Goal: Information Seeking & Learning: Learn about a topic

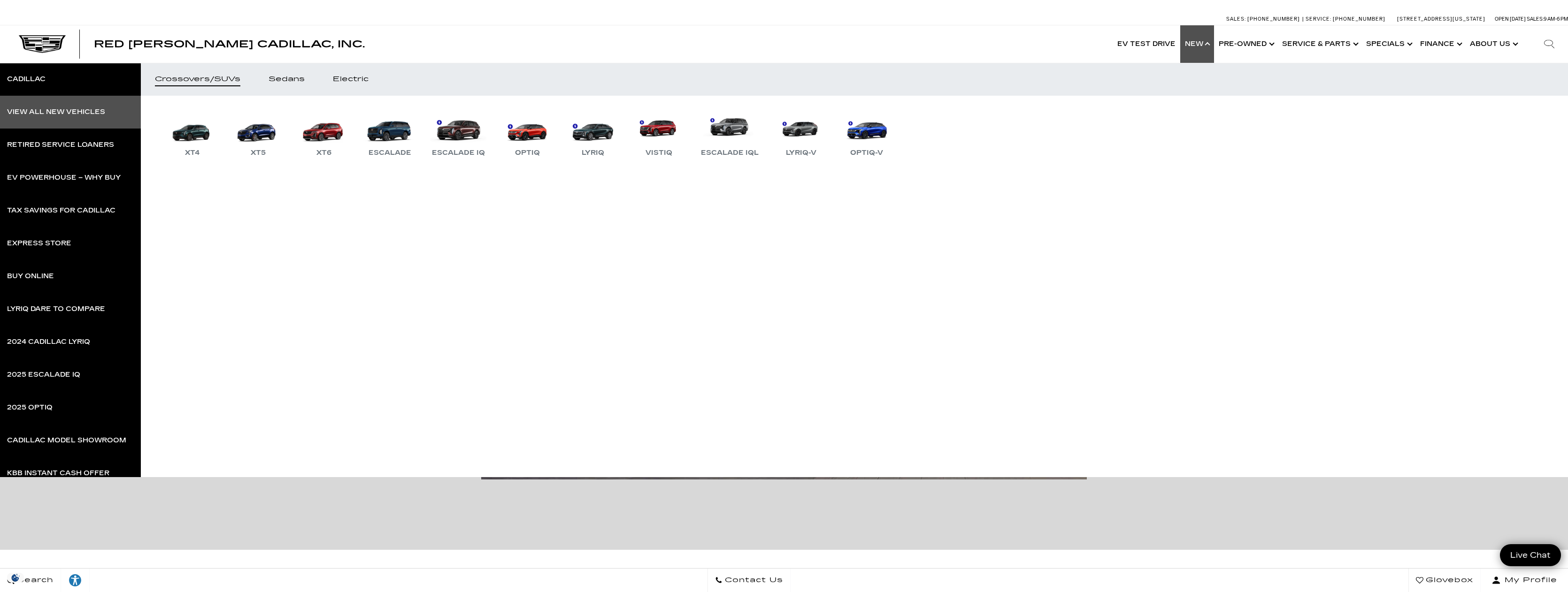
click at [47, 113] on div "View All New Vehicles" at bounding box center [57, 111] width 98 height 6
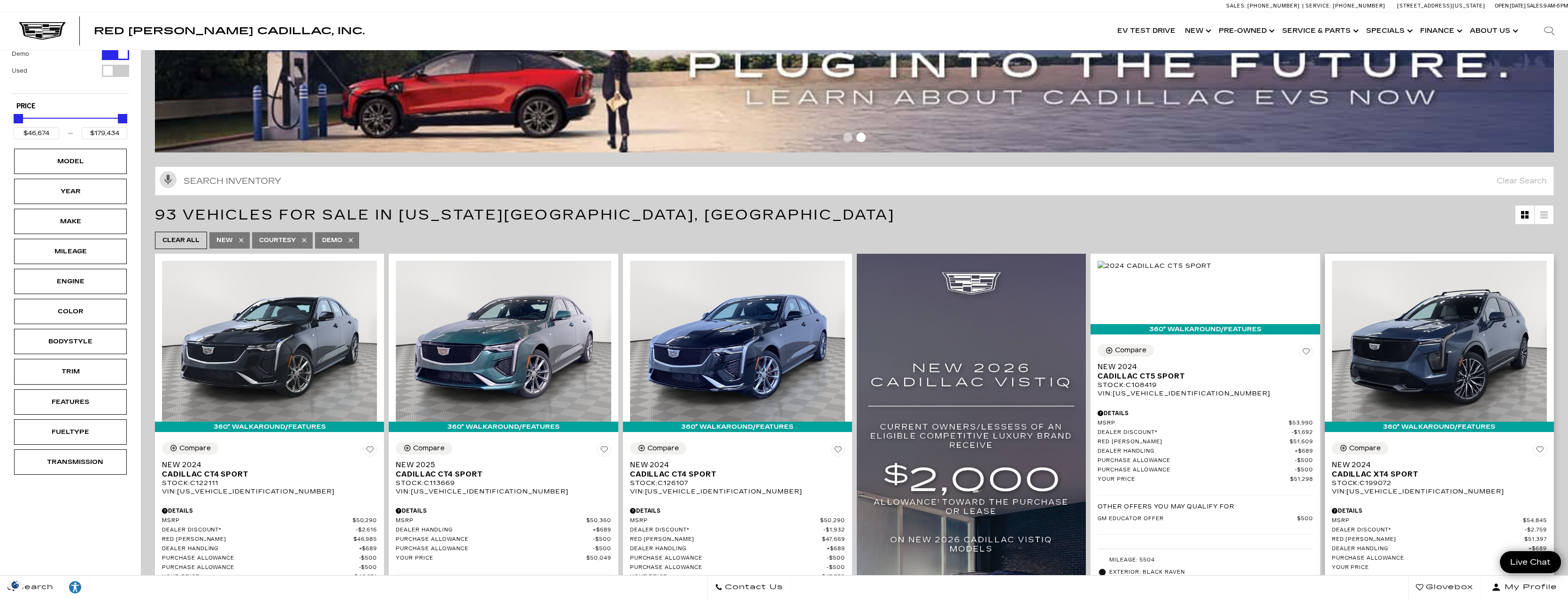
scroll to position [277, 0]
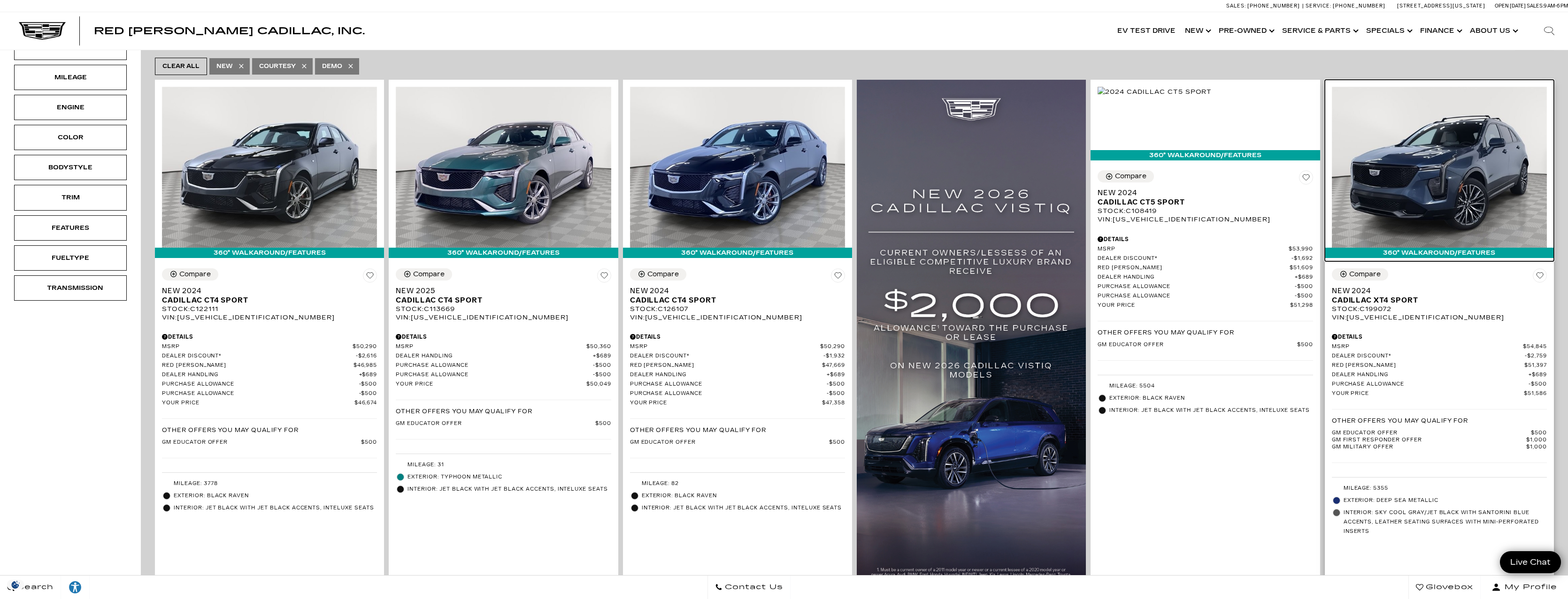
click at [1483, 165] on img at bounding box center [1439, 168] width 215 height 161
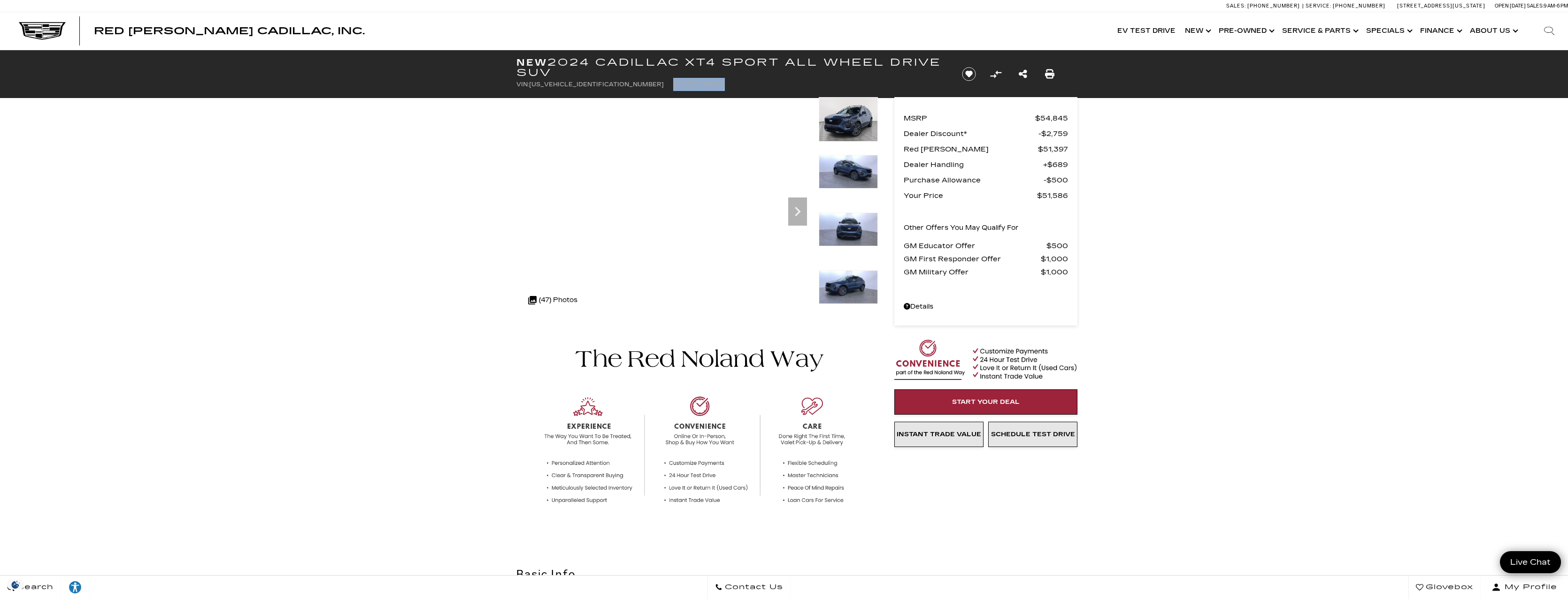
drag, startPoint x: 606, startPoint y: 84, endPoint x: 662, endPoint y: 84, distance: 56.0
click at [662, 84] on ul "VIN: [US_VEHICLE_IDENTIFICATION_NUMBER] Stock: C199072" at bounding box center [730, 84] width 430 height 13
copy li "Stock: C199072"
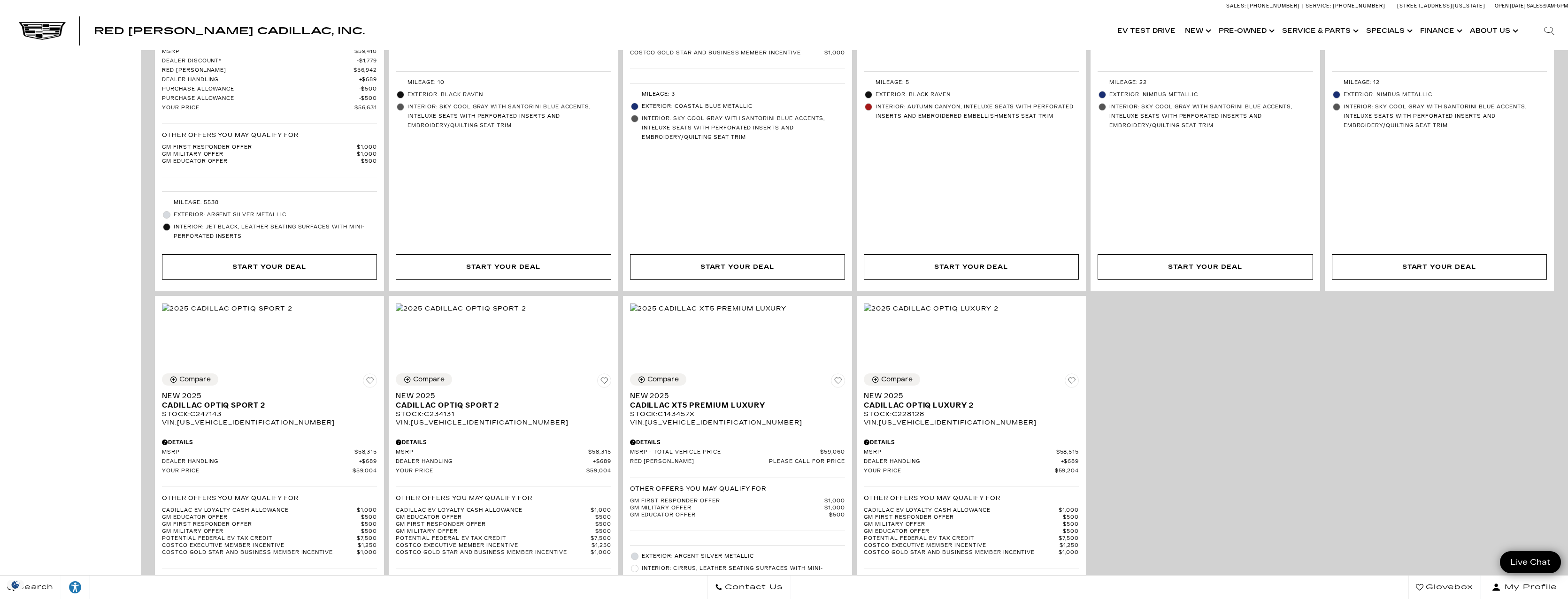
scroll to position [2047, 0]
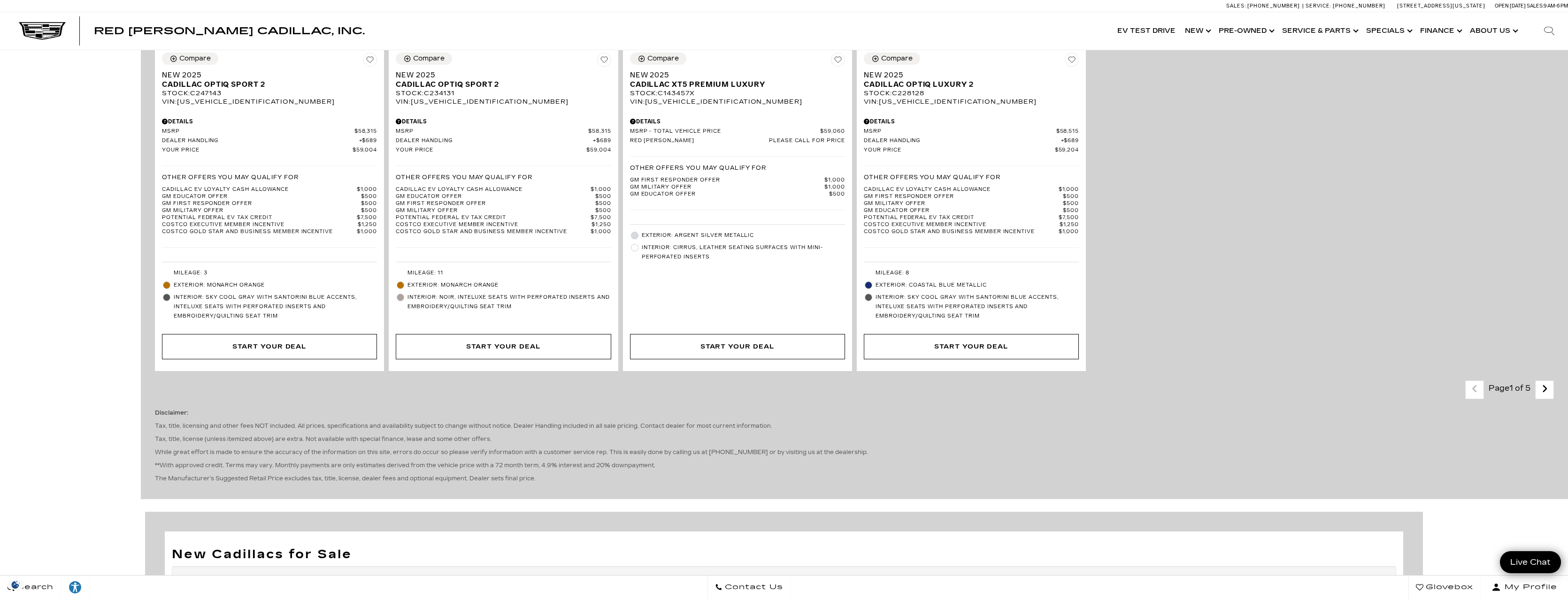
click at [1548, 396] on icon "next page" at bounding box center [1544, 389] width 6 height 15
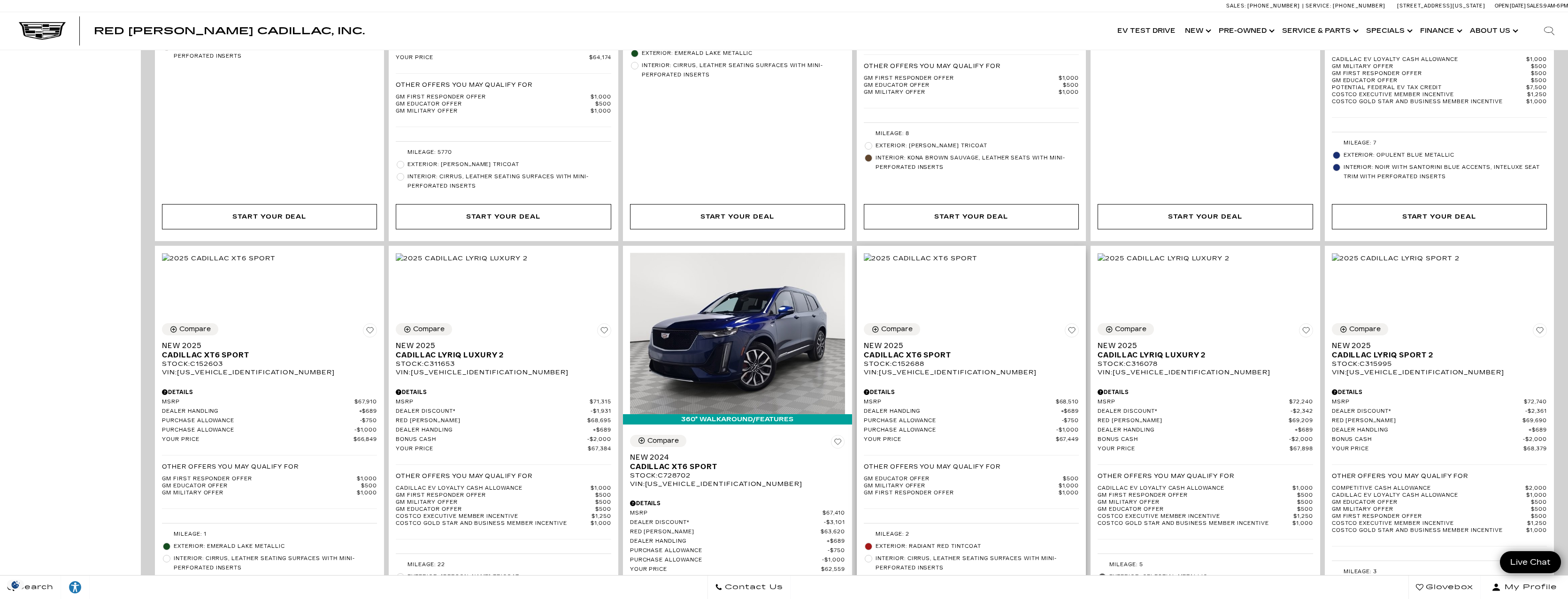
scroll to position [1256, 0]
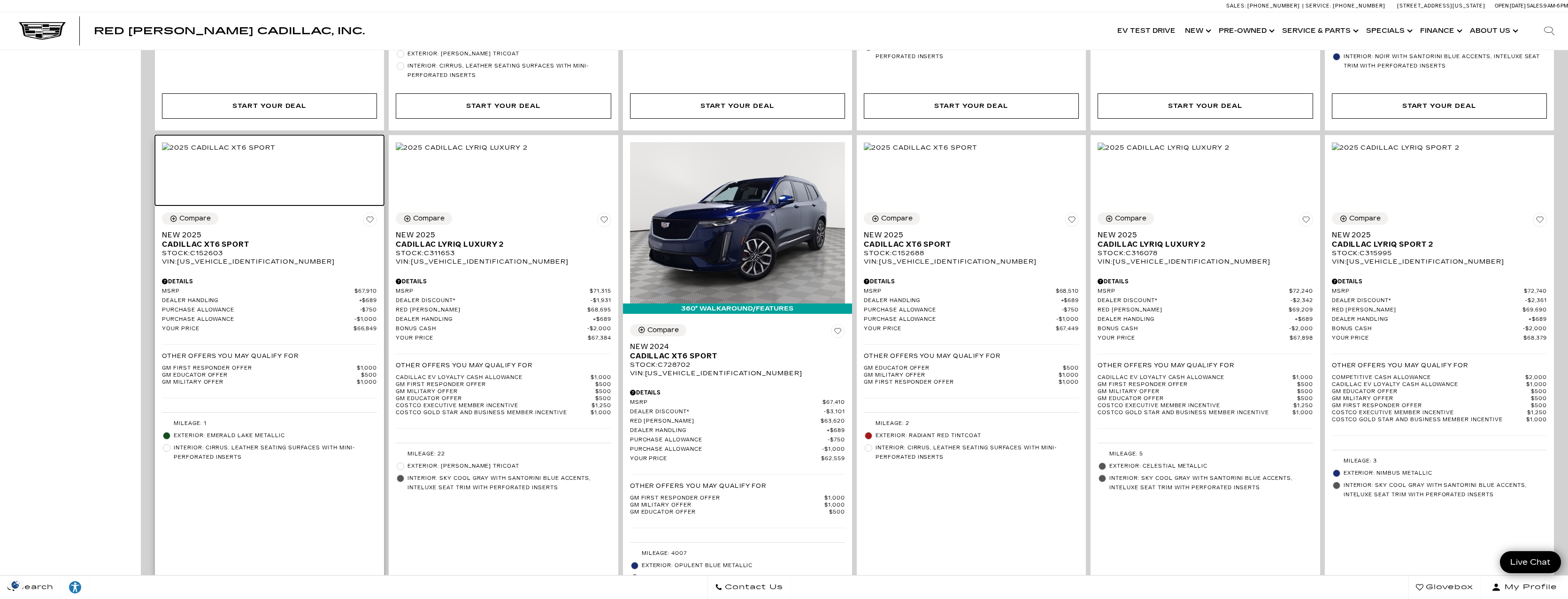
click at [276, 153] on img at bounding box center [219, 147] width 113 height 10
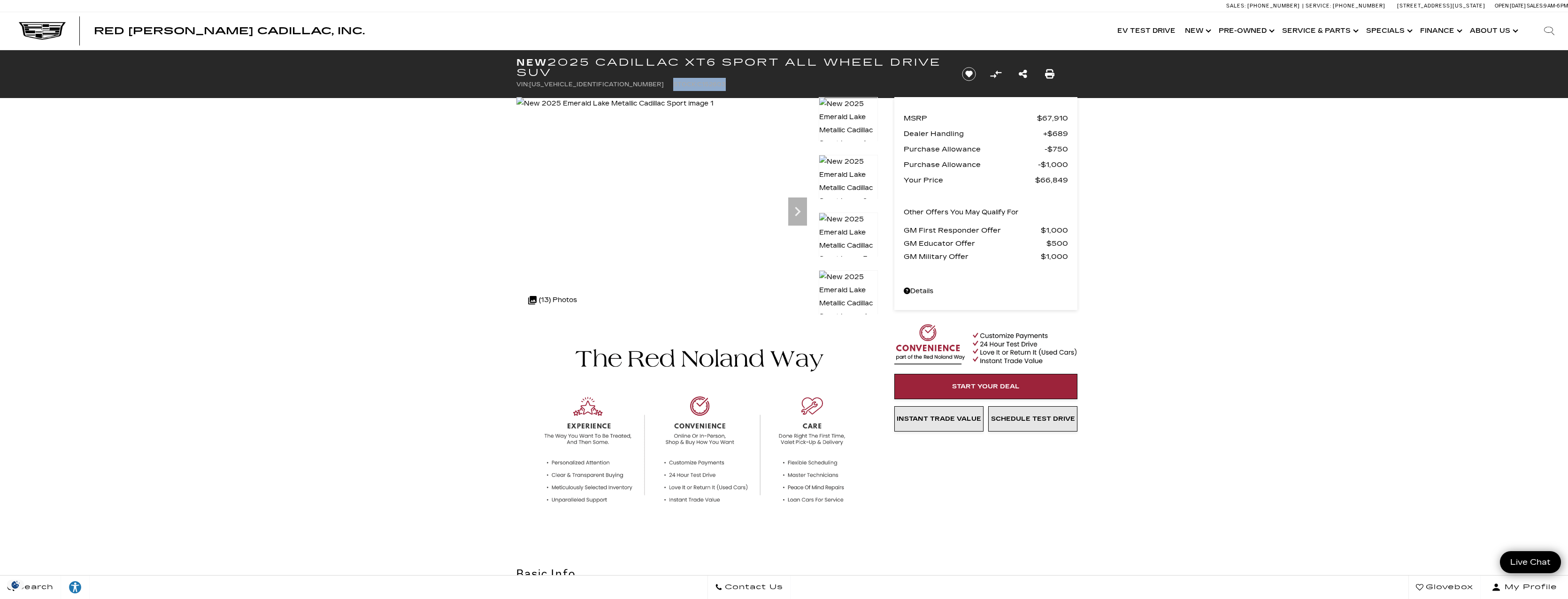
drag, startPoint x: 610, startPoint y: 85, endPoint x: 666, endPoint y: 88, distance: 56.1
click at [666, 88] on ul "VIN: 1GYKPGRS6SZ152603 Stock: C152603" at bounding box center [730, 84] width 430 height 13
copy li "Stock: C152603"
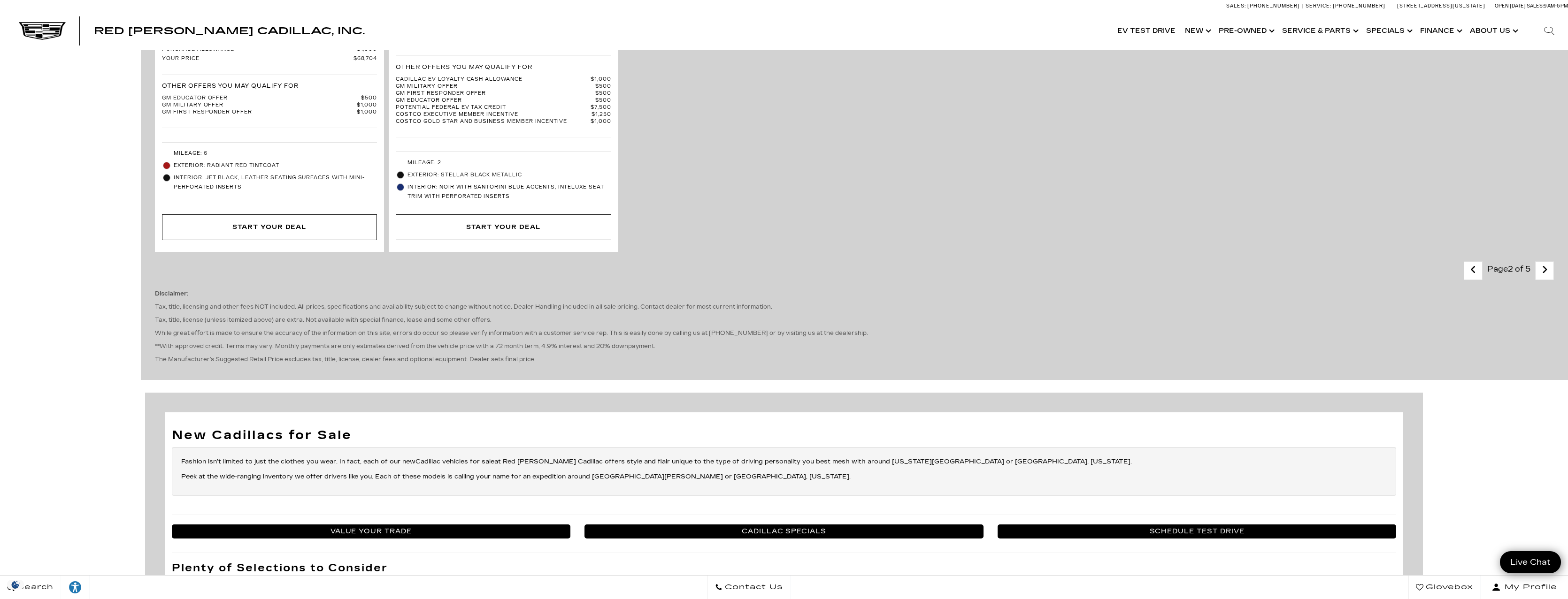
scroll to position [1837, 0]
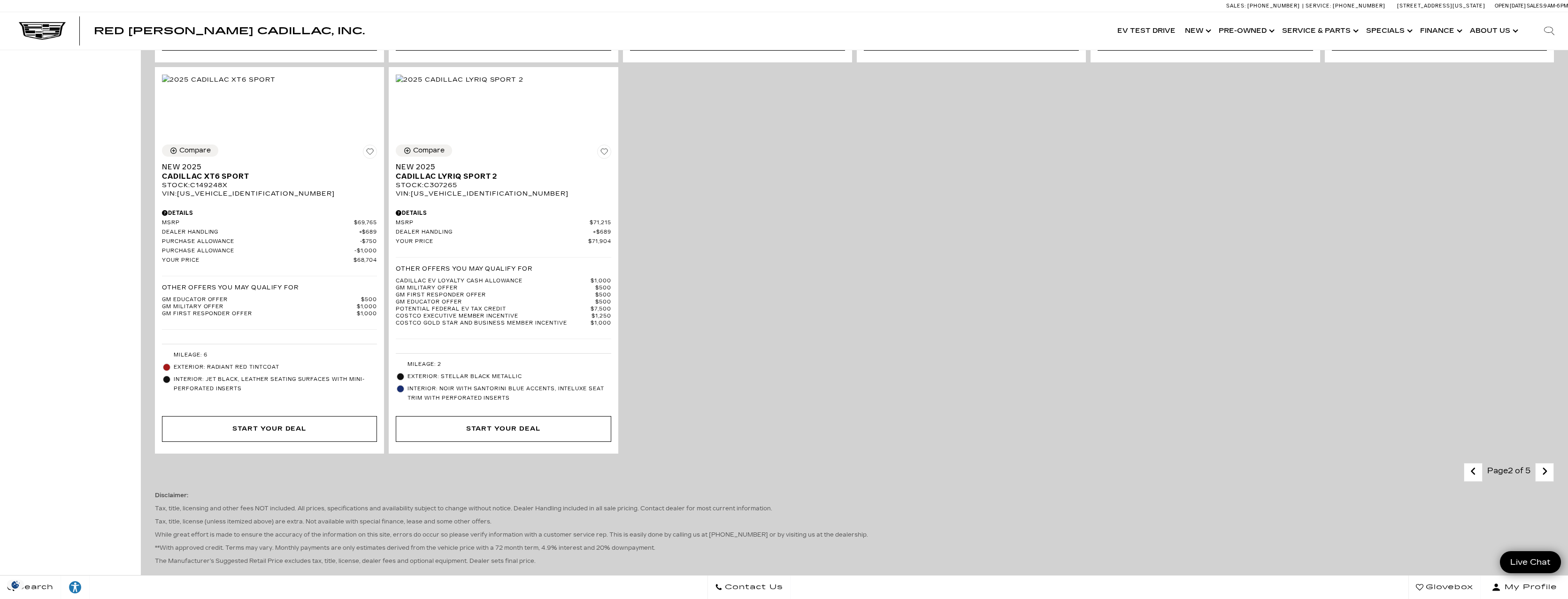
click at [1548, 479] on icon "next page" at bounding box center [1544, 471] width 6 height 15
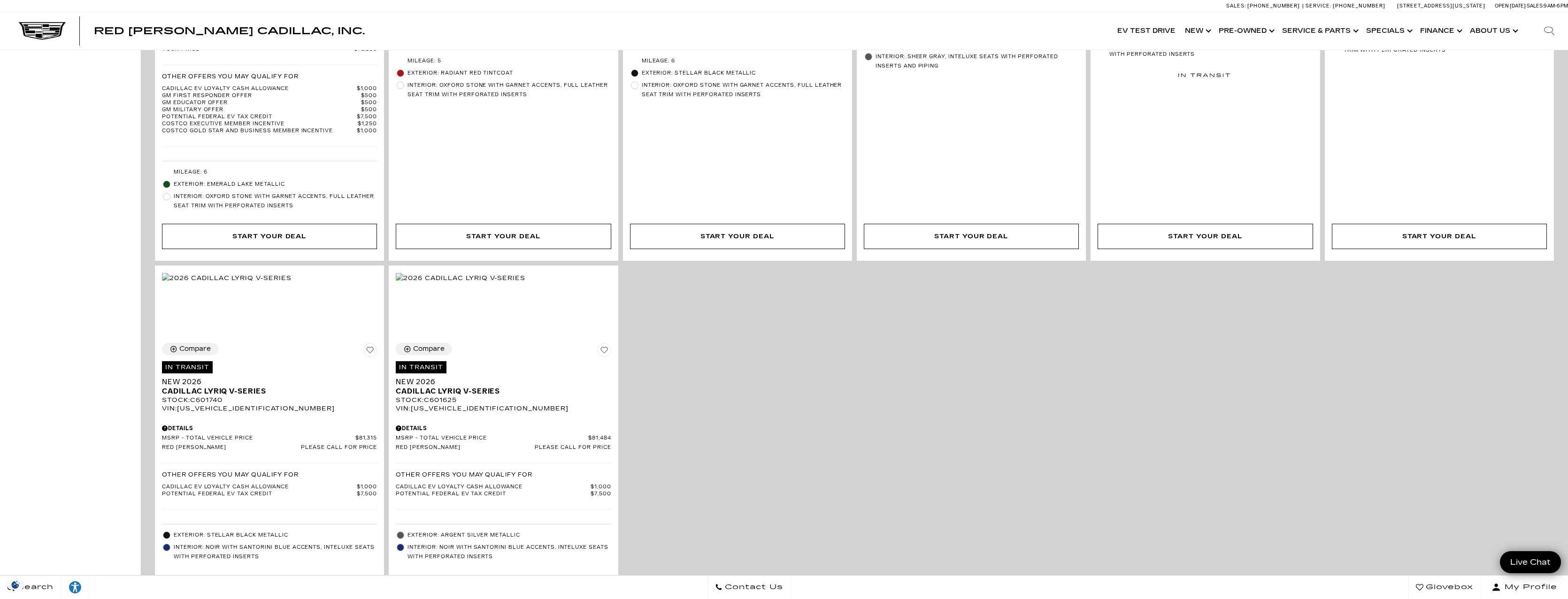
scroll to position [1809, 0]
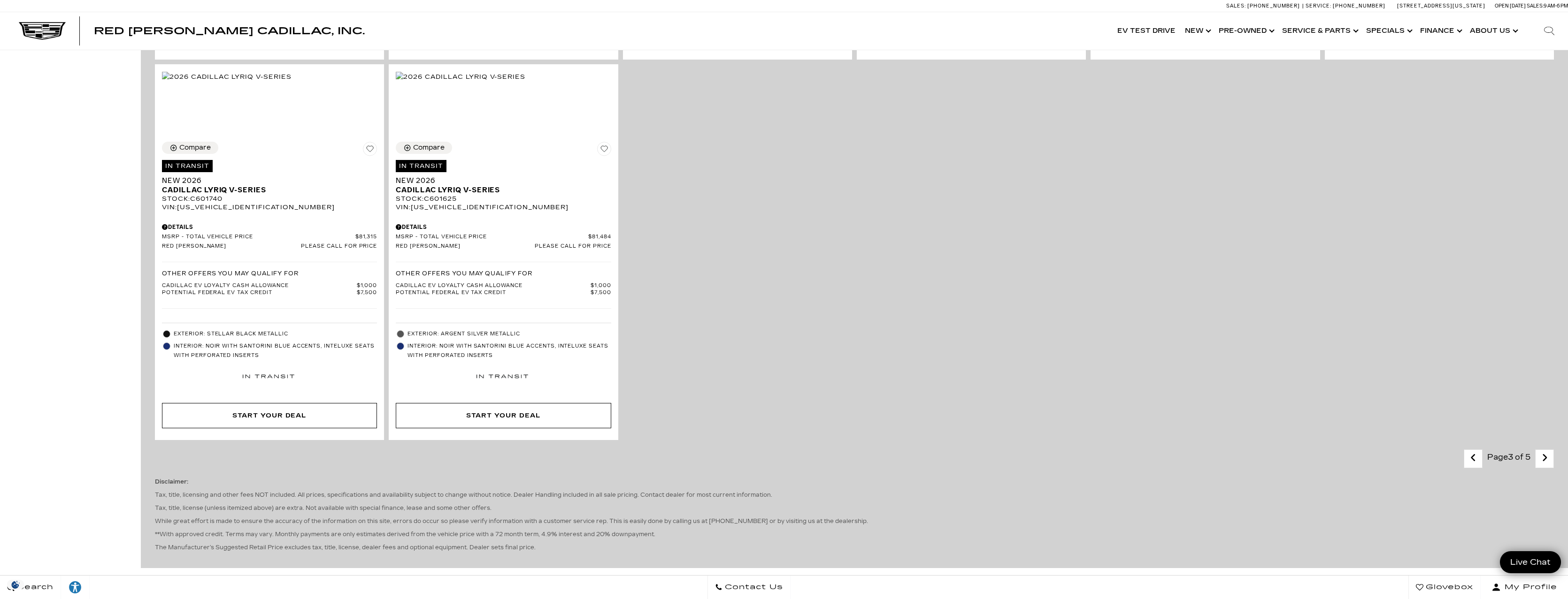
click at [1548, 465] on icon "next page" at bounding box center [1544, 458] width 6 height 15
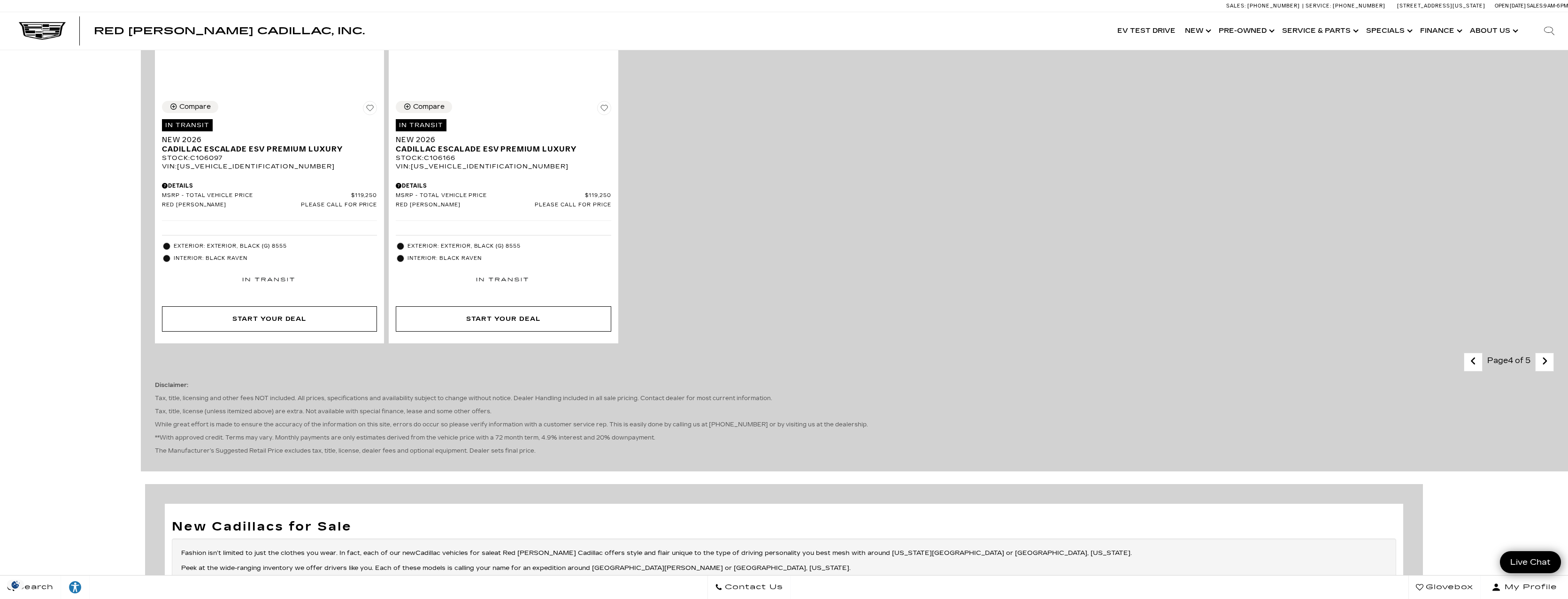
scroll to position [1620, 0]
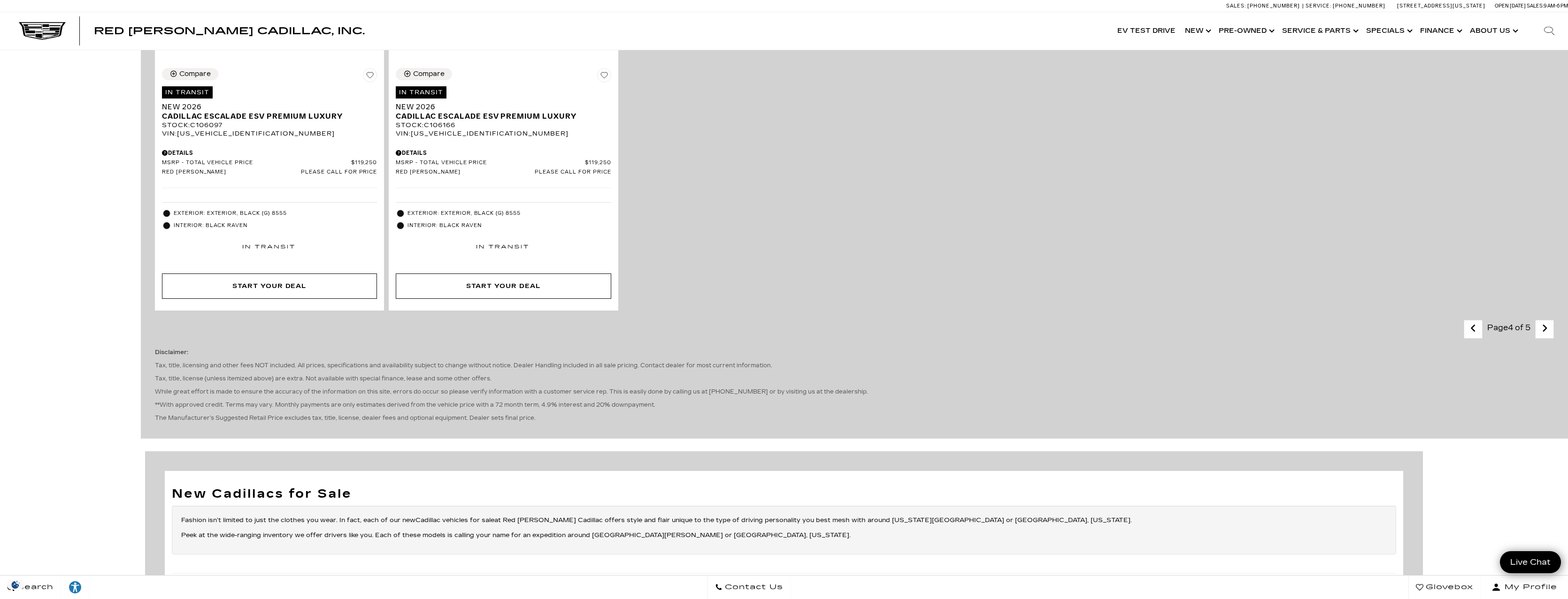
click at [1548, 336] on icon "next page" at bounding box center [1544, 328] width 6 height 15
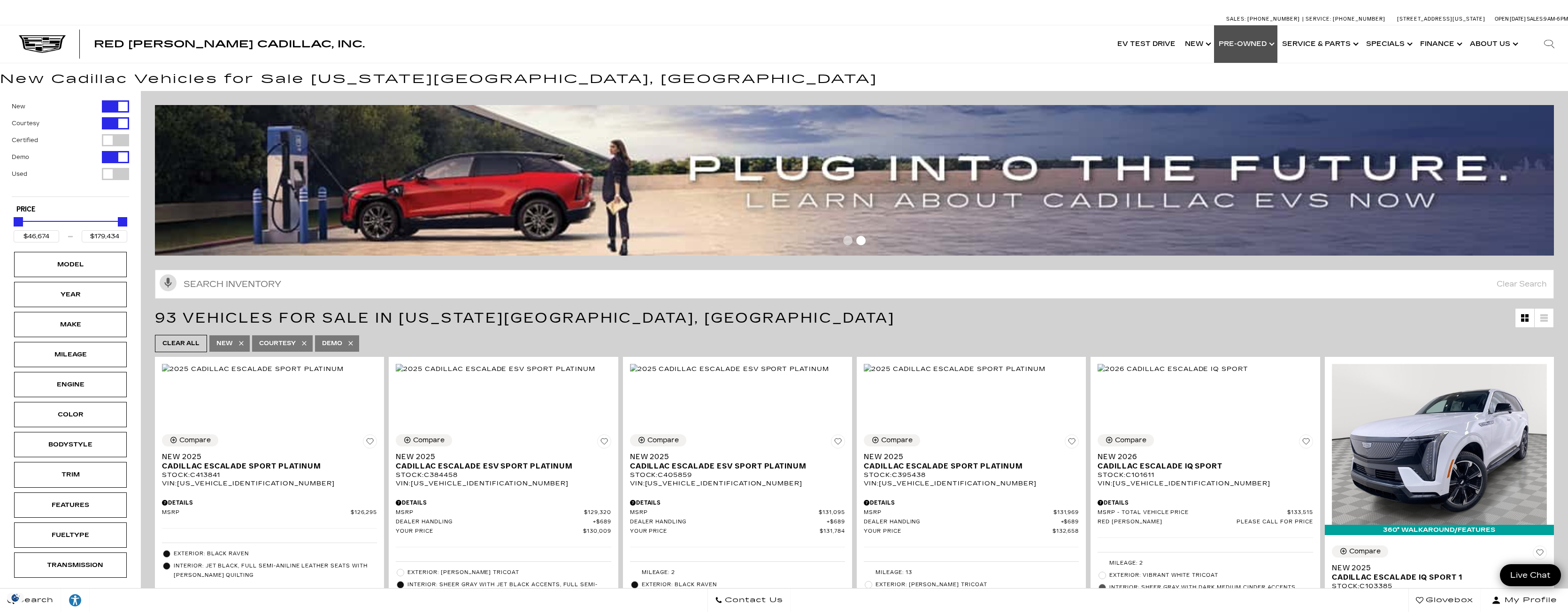
click at [1260, 45] on link "Show Pre-Owned" at bounding box center [1245, 44] width 63 height 37
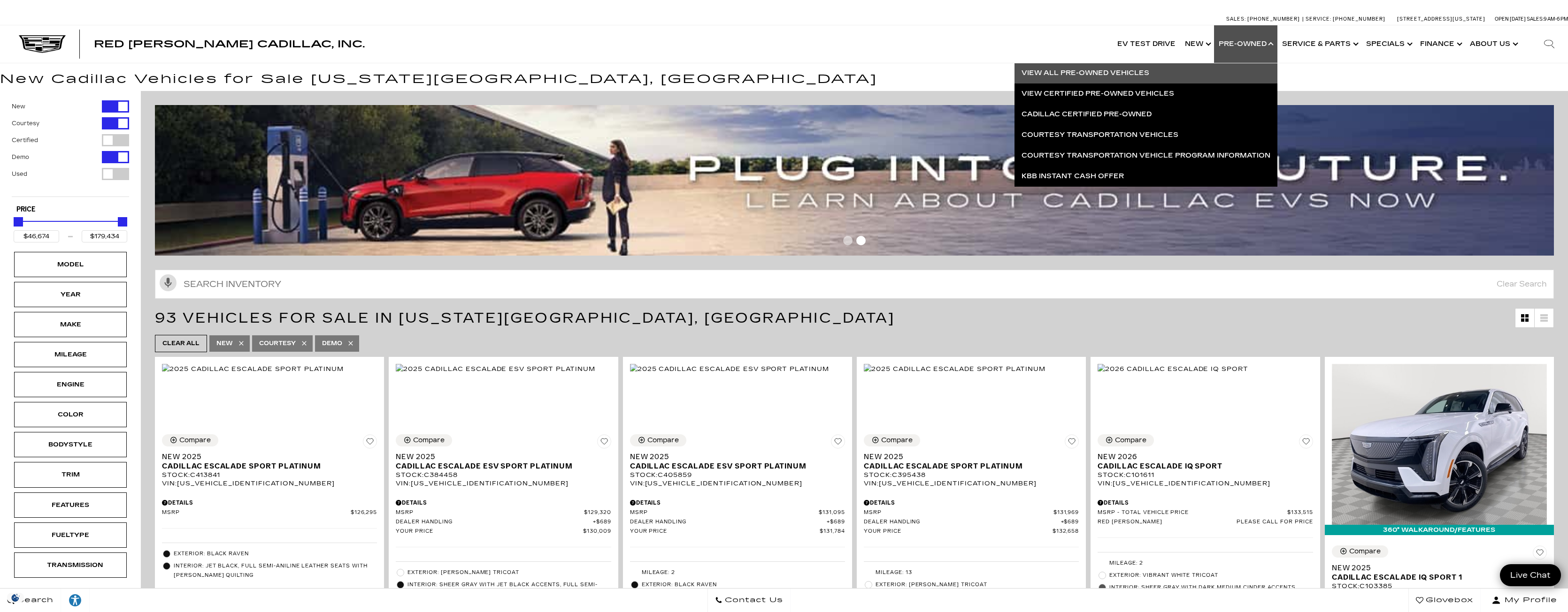
click at [1117, 72] on link "View All Pre-Owned Vehicles" at bounding box center [1145, 73] width 263 height 20
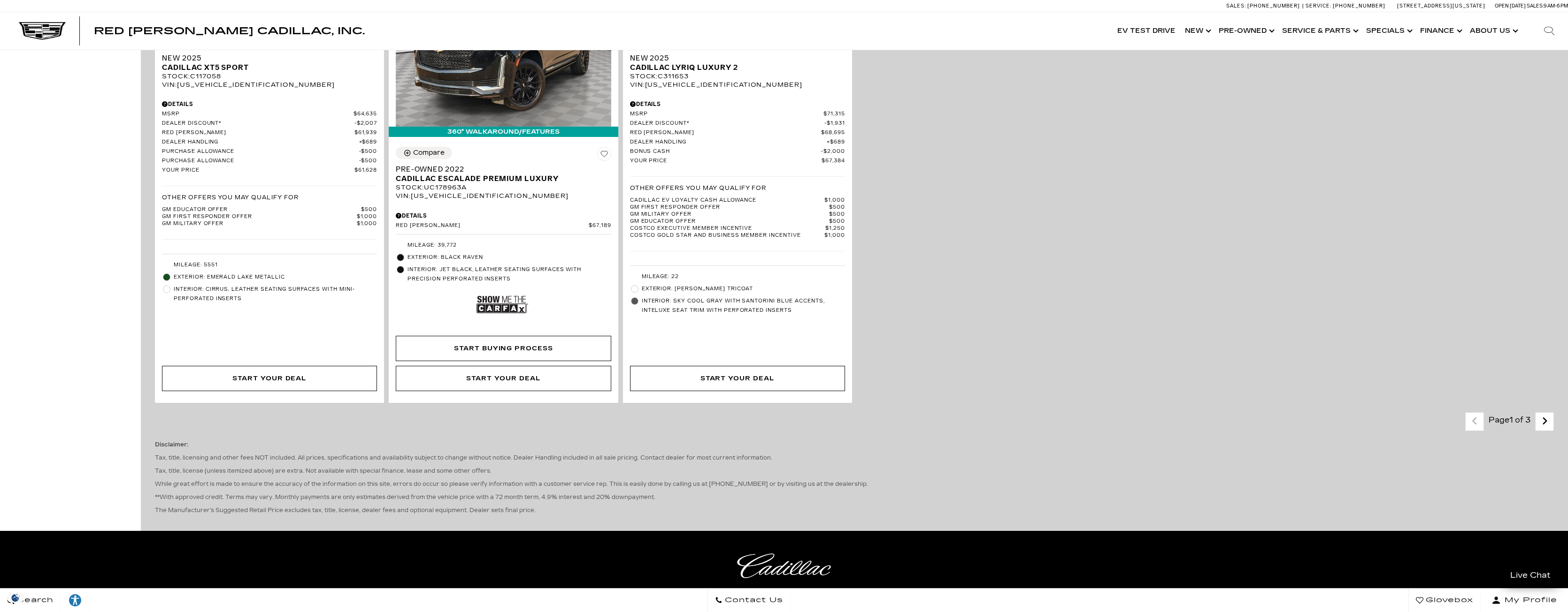
scroll to position [1929, 0]
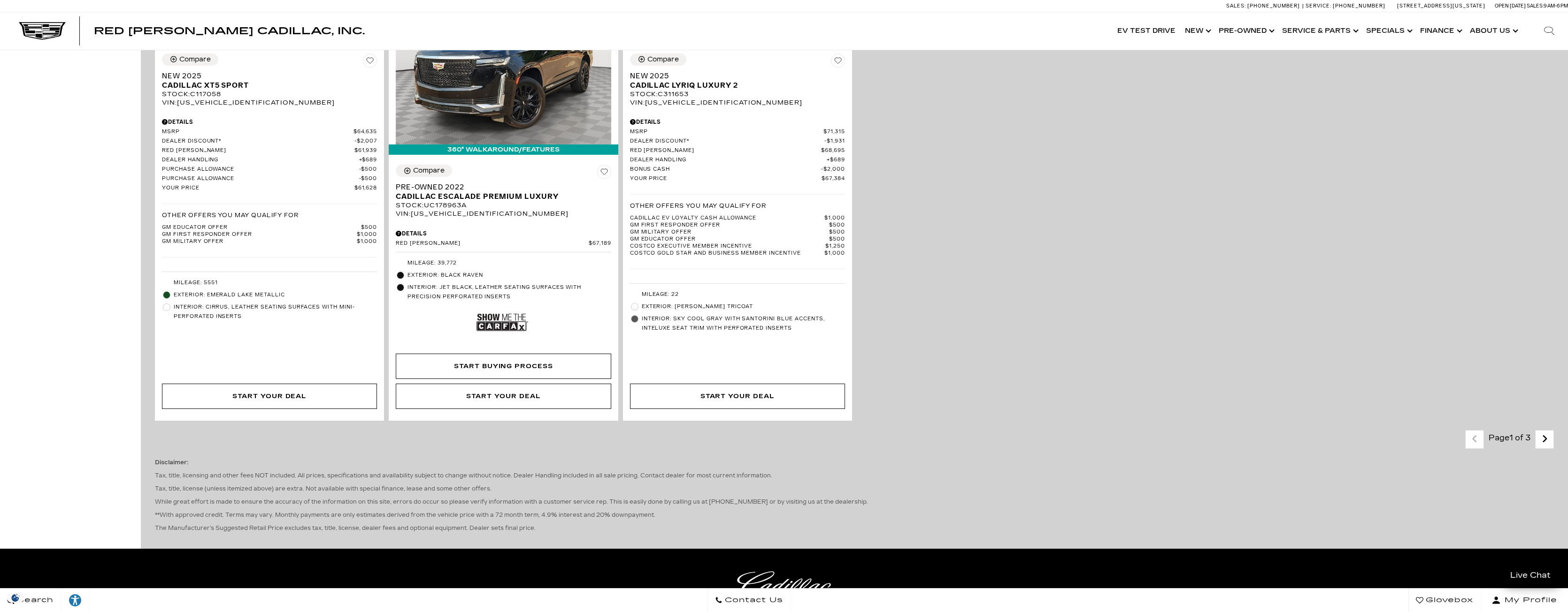
click at [1548, 447] on icon "next page" at bounding box center [1544, 439] width 6 height 15
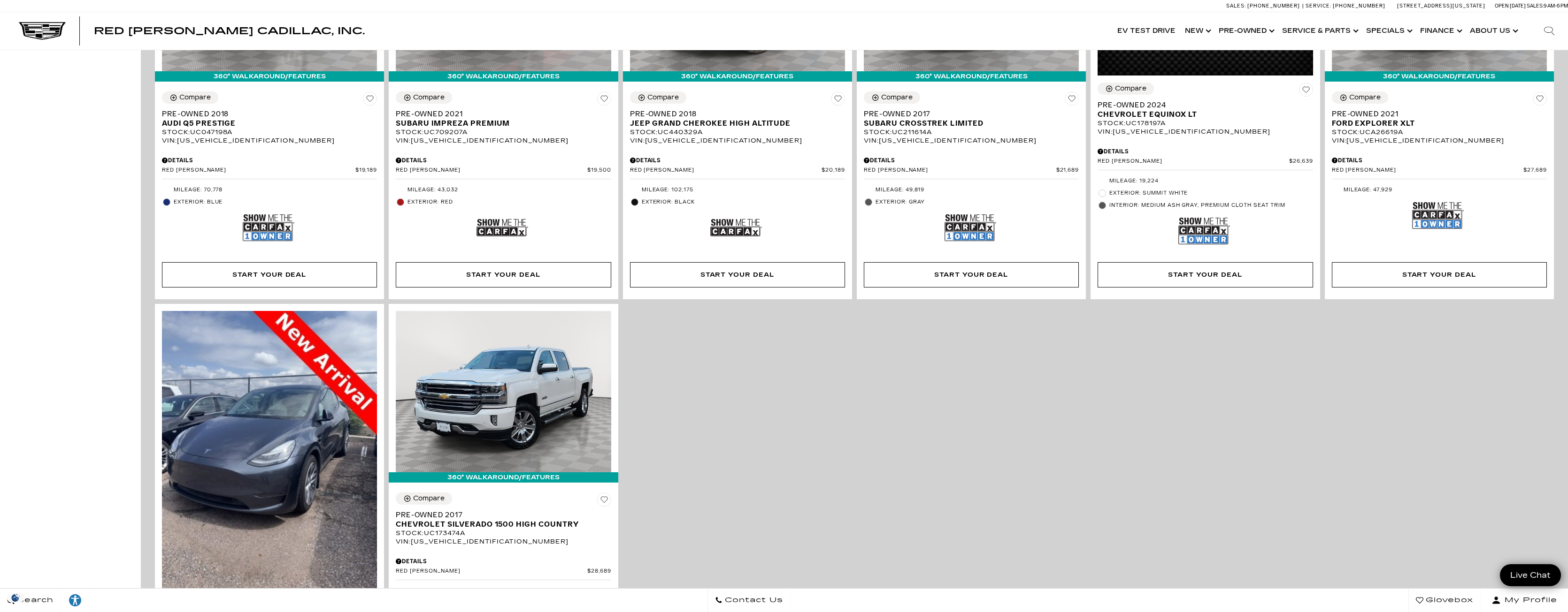
scroll to position [1163, 0]
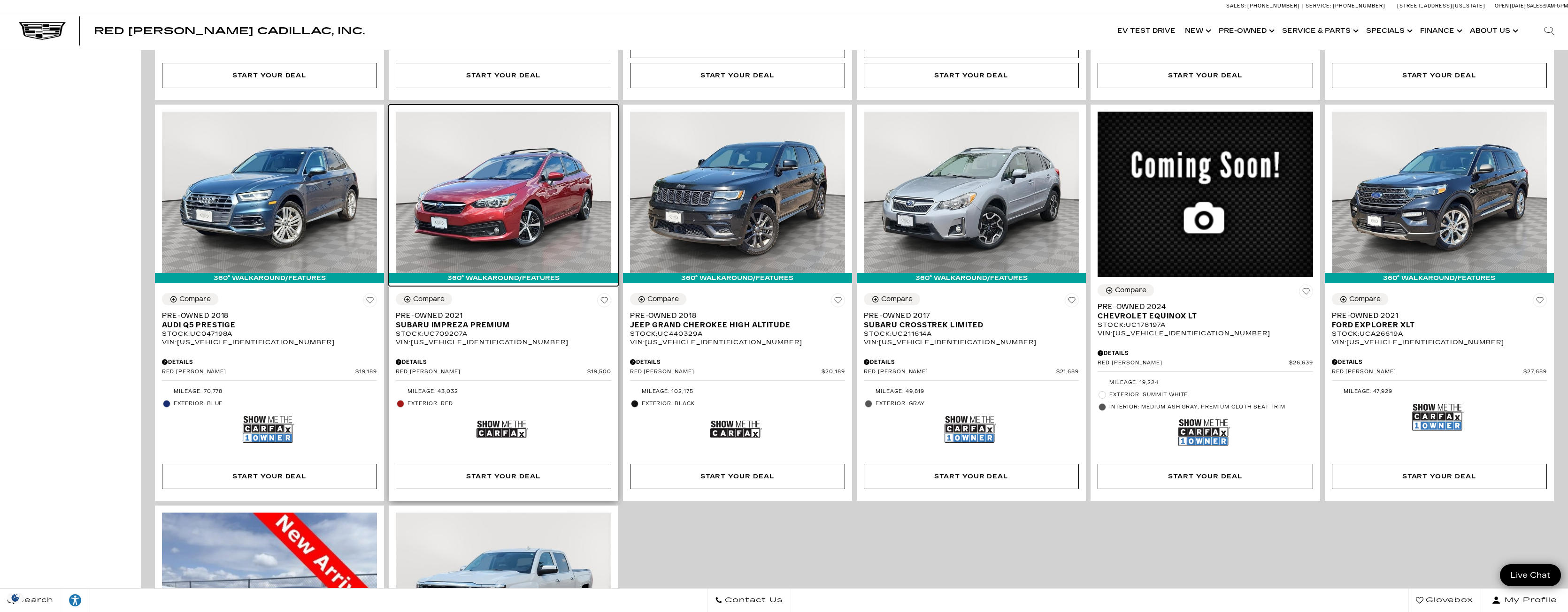
click at [544, 217] on img at bounding box center [503, 192] width 215 height 161
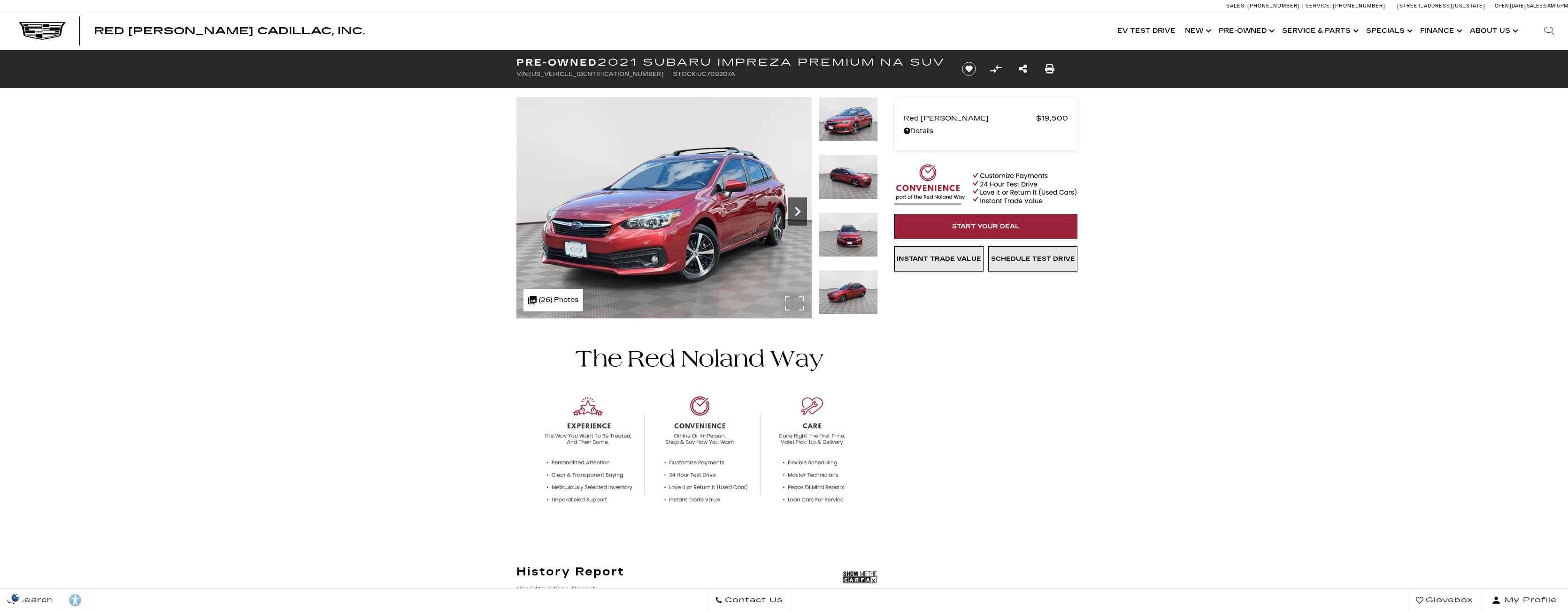
click at [802, 214] on icon "Next" at bounding box center [797, 211] width 19 height 19
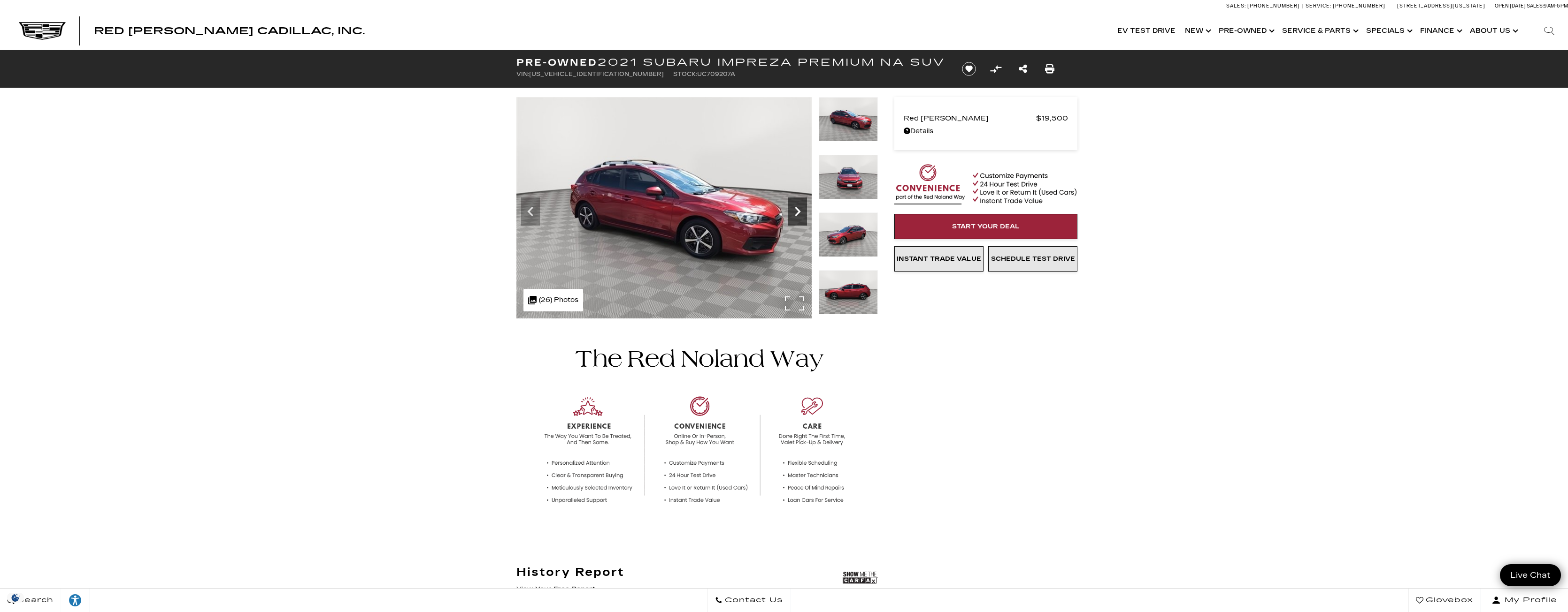
click at [801, 213] on icon "Next" at bounding box center [797, 211] width 19 height 19
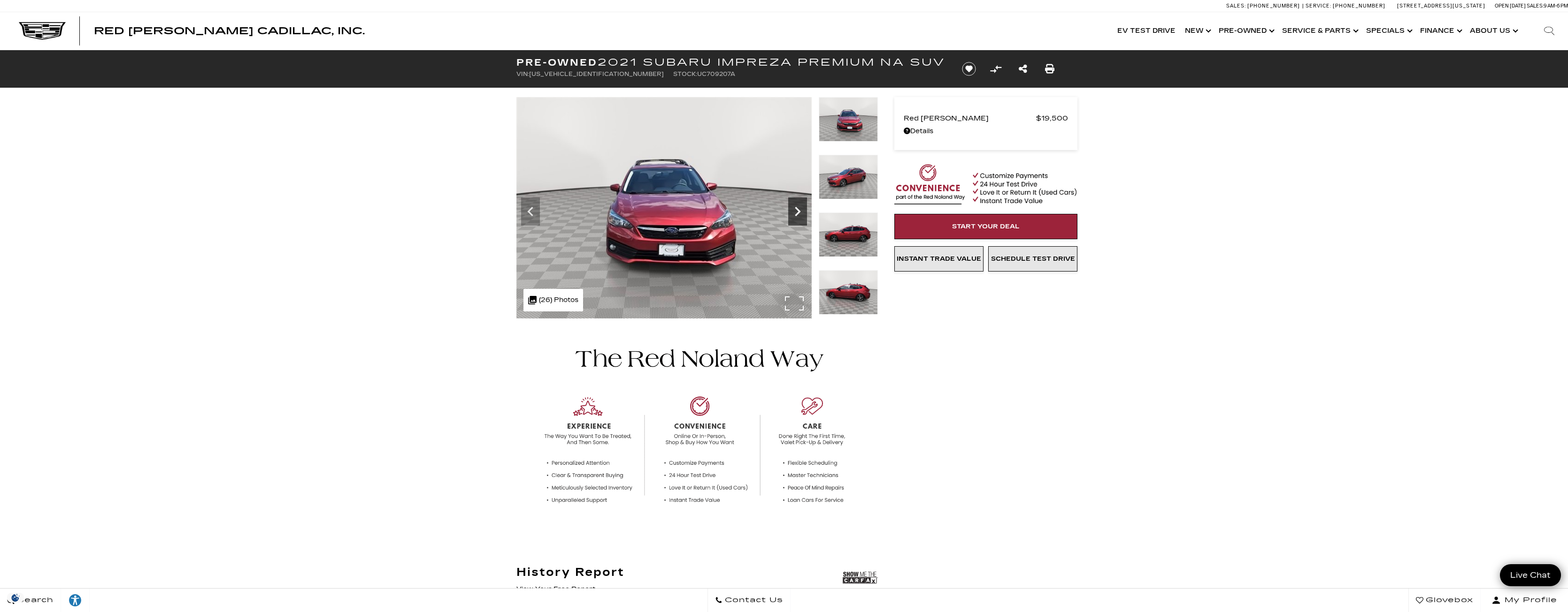
click at [801, 213] on icon "Next" at bounding box center [797, 211] width 19 height 19
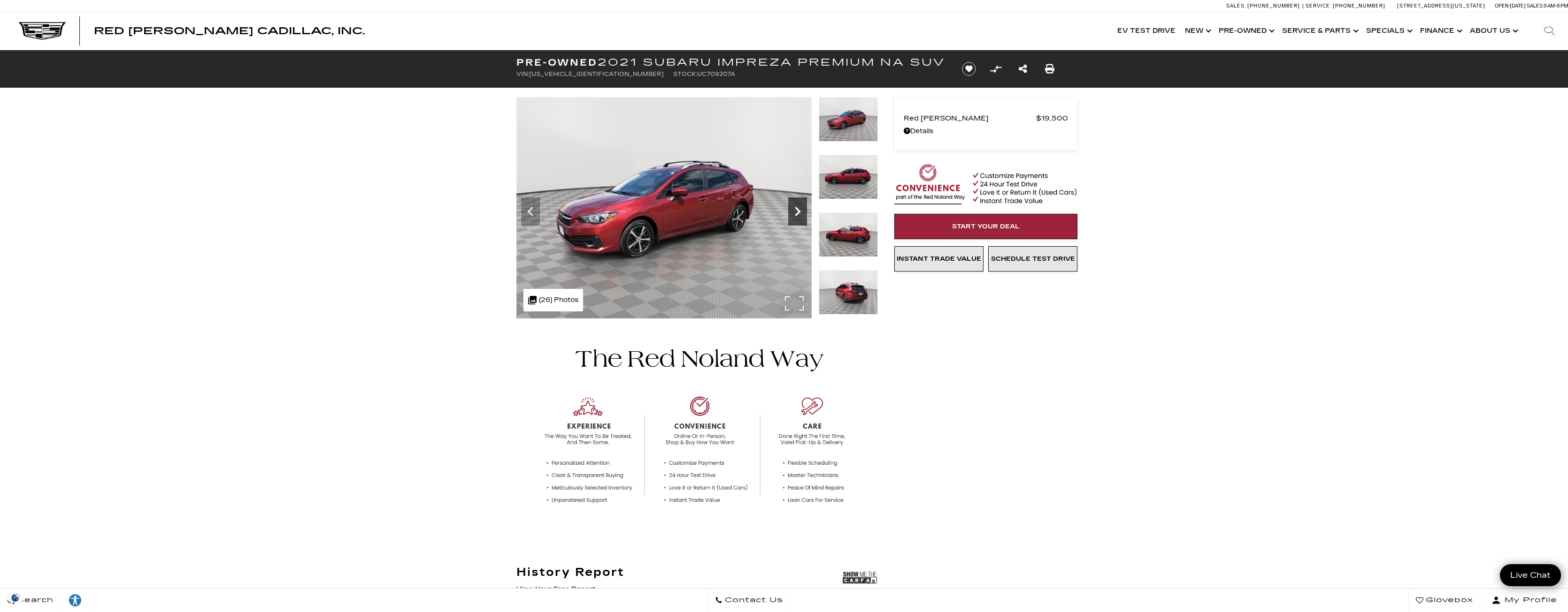
click at [801, 213] on icon "Next" at bounding box center [797, 211] width 19 height 19
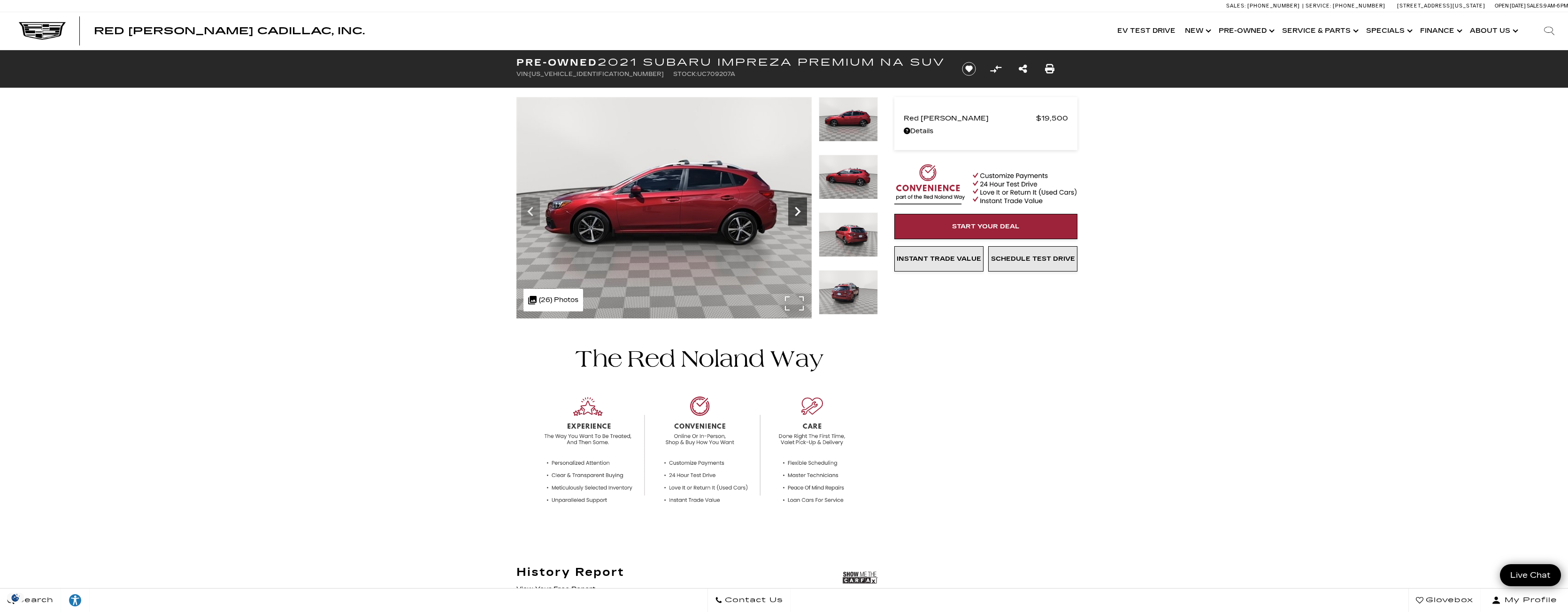
click at [801, 213] on icon "Next" at bounding box center [797, 211] width 19 height 19
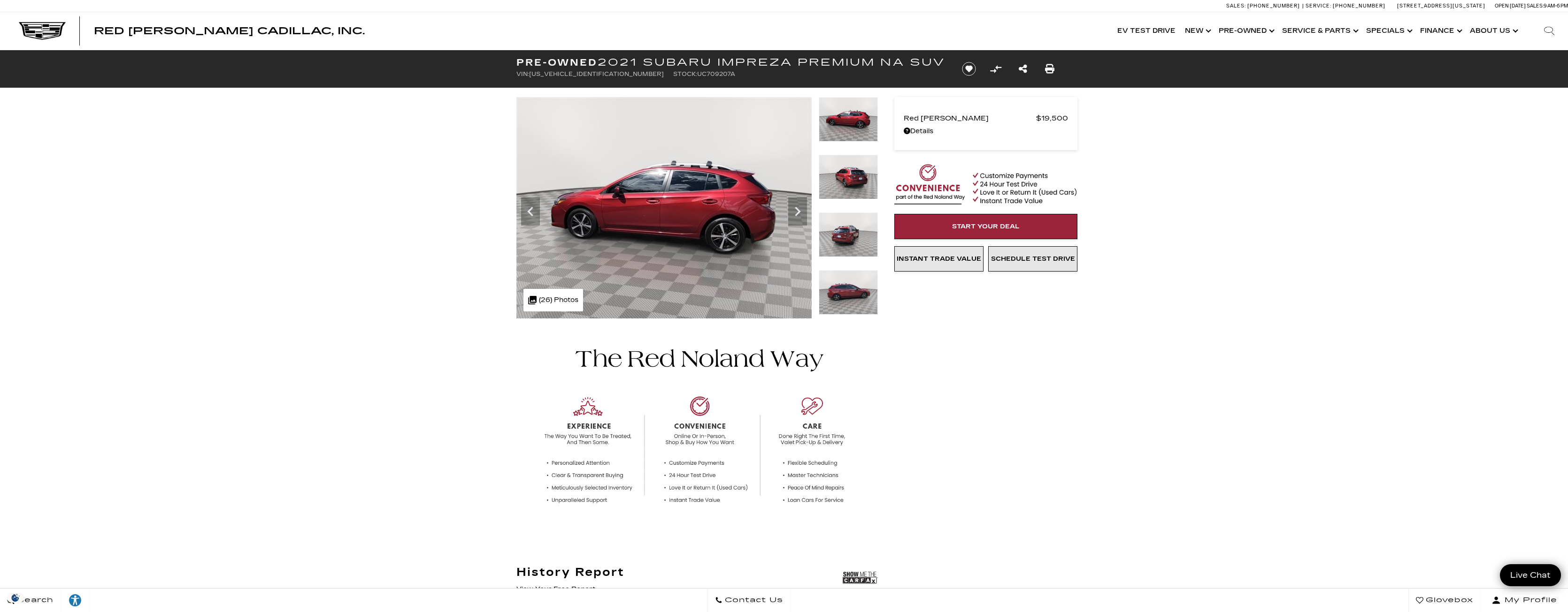
click at [862, 304] on img at bounding box center [848, 292] width 59 height 45
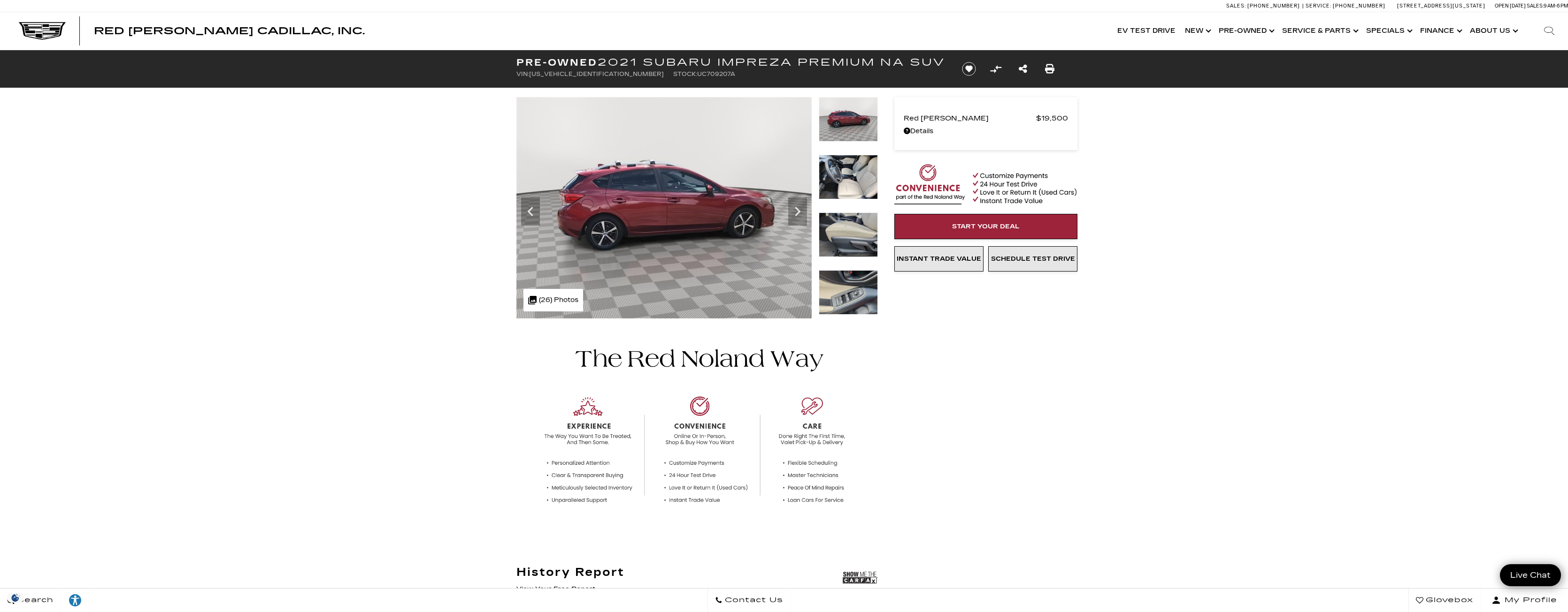
click at [852, 125] on img at bounding box center [848, 120] width 59 height 45
click at [853, 129] on img at bounding box center [848, 120] width 59 height 45
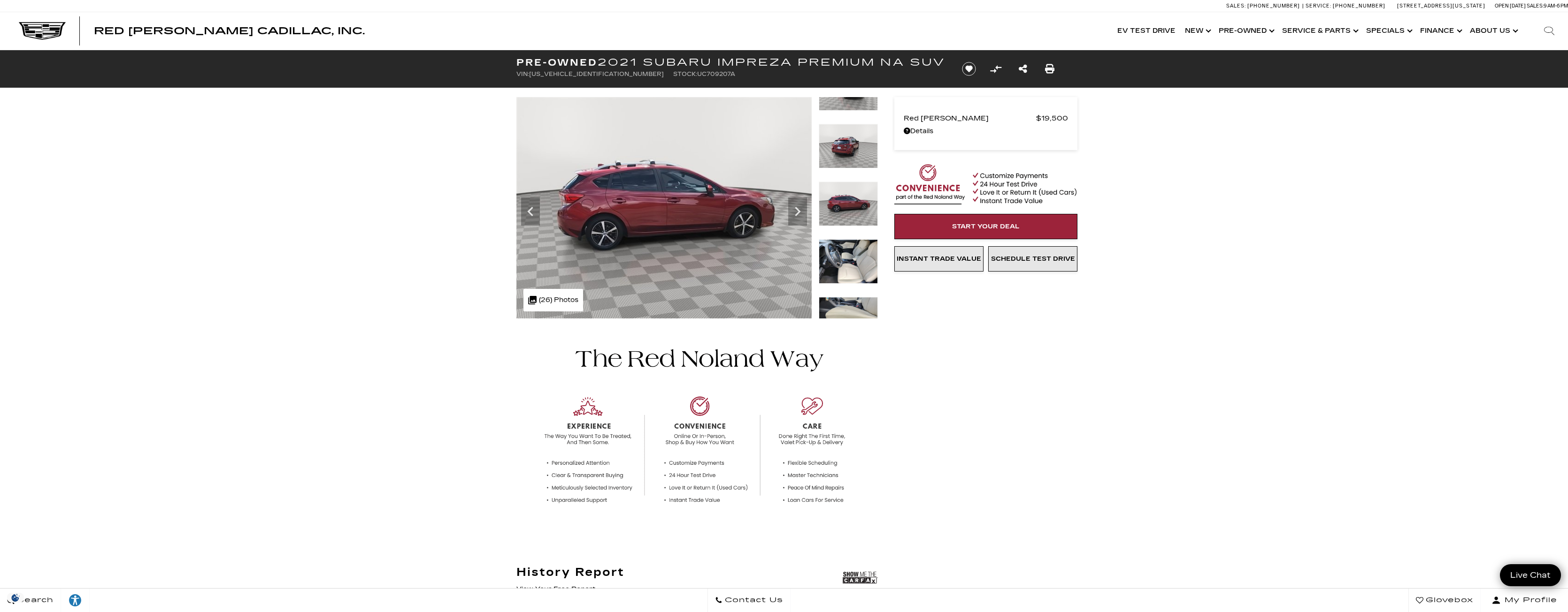
click at [855, 197] on img at bounding box center [848, 204] width 59 height 45
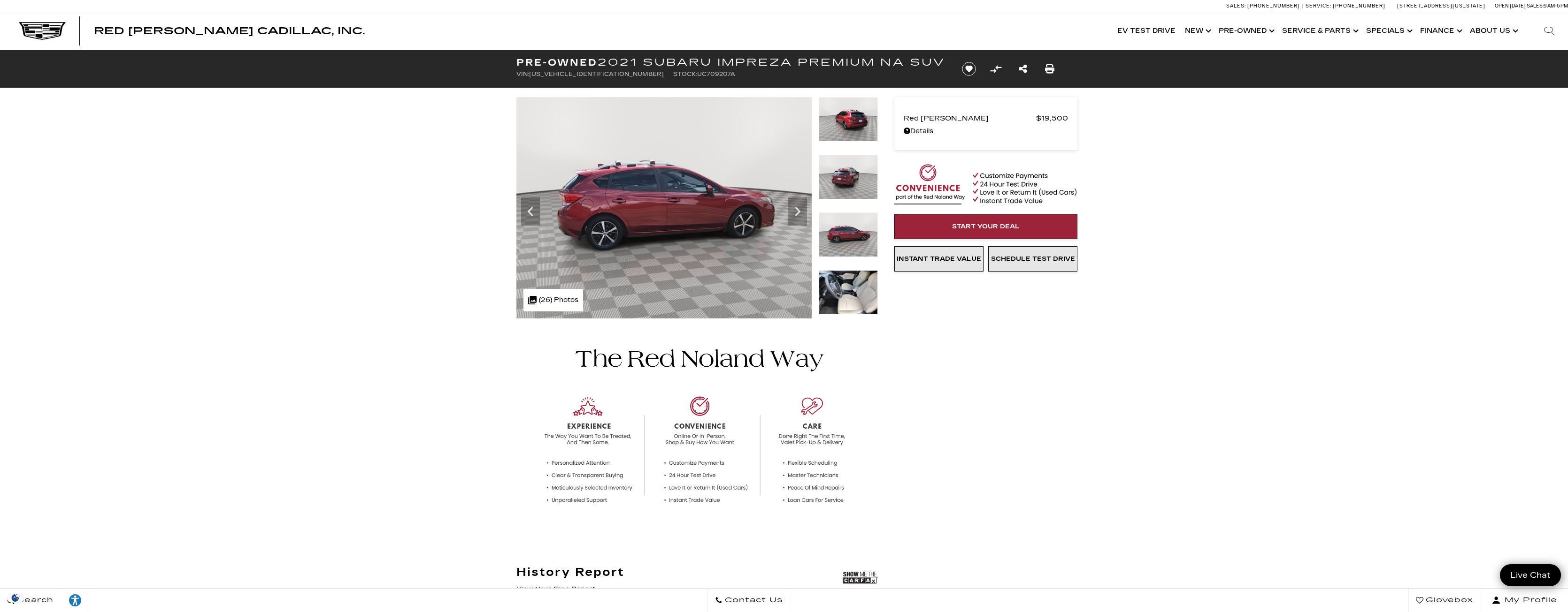
click at [847, 166] on img at bounding box center [848, 177] width 59 height 45
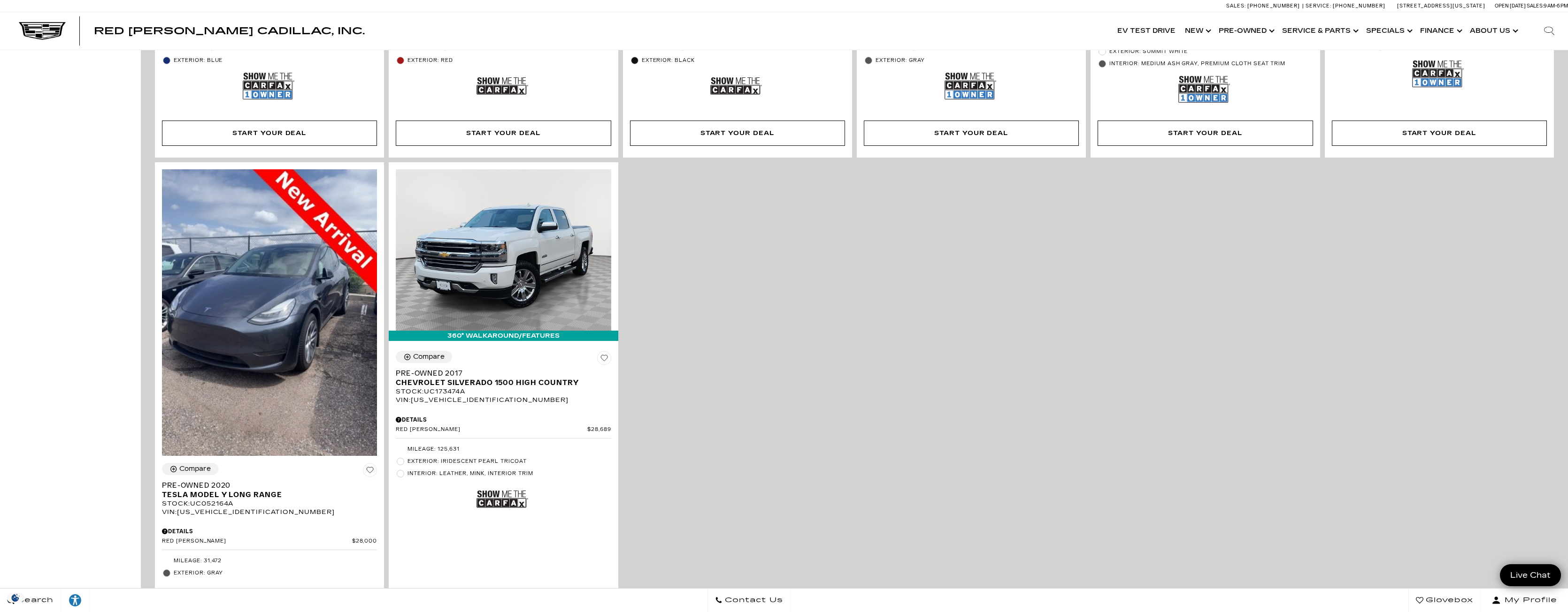
scroll to position [1827, 0]
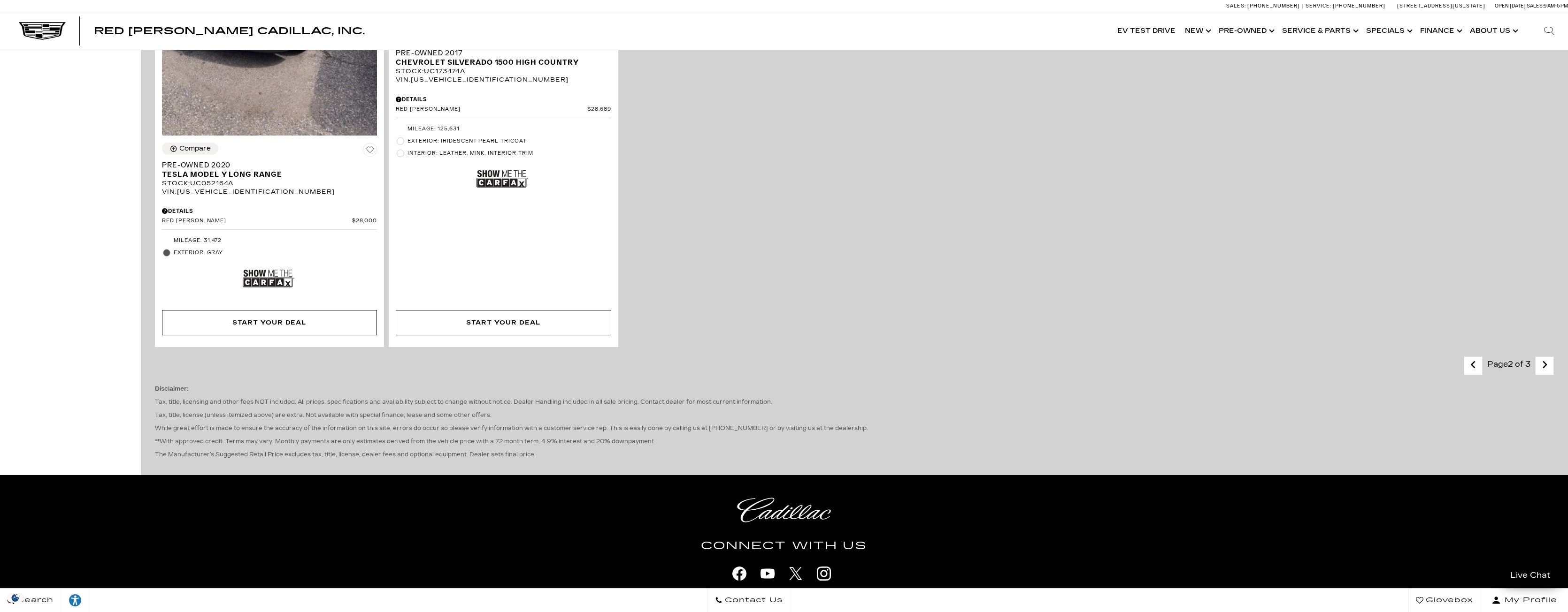
click at [1548, 369] on icon "next page" at bounding box center [1544, 364] width 6 height 15
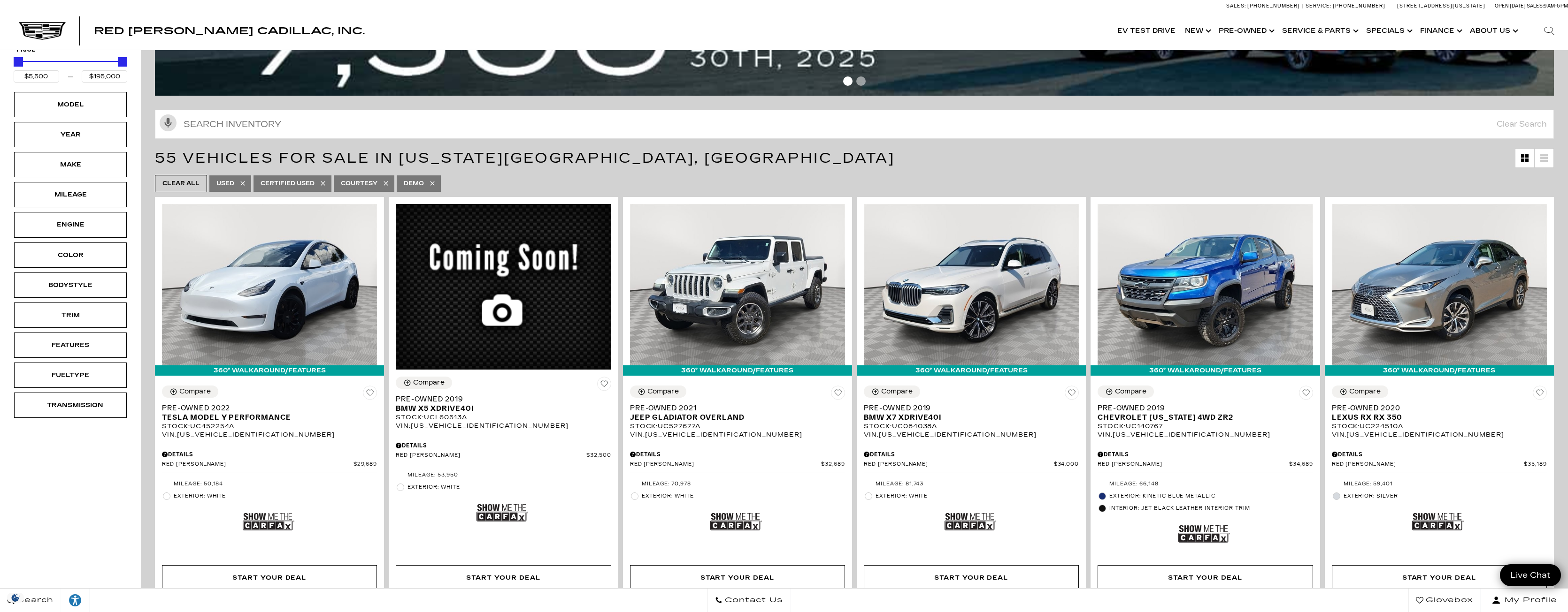
scroll to position [121, 0]
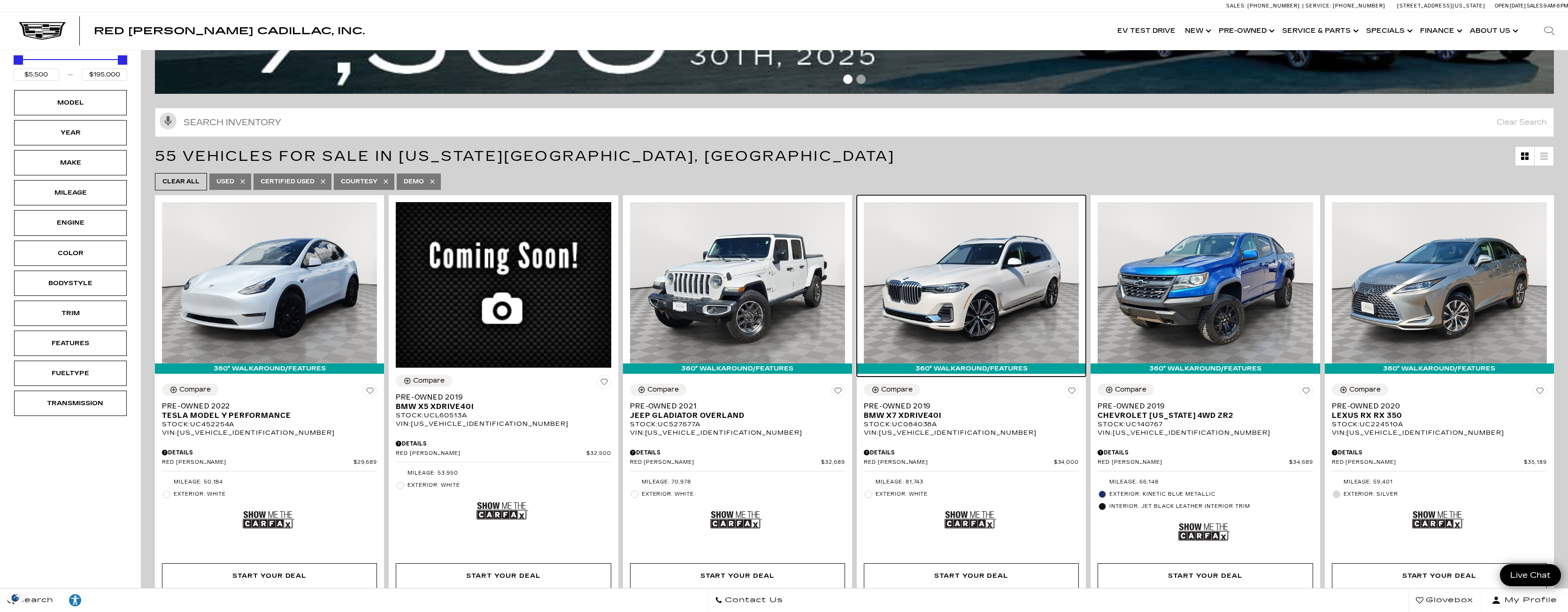
click at [991, 292] on img at bounding box center [971, 283] width 215 height 161
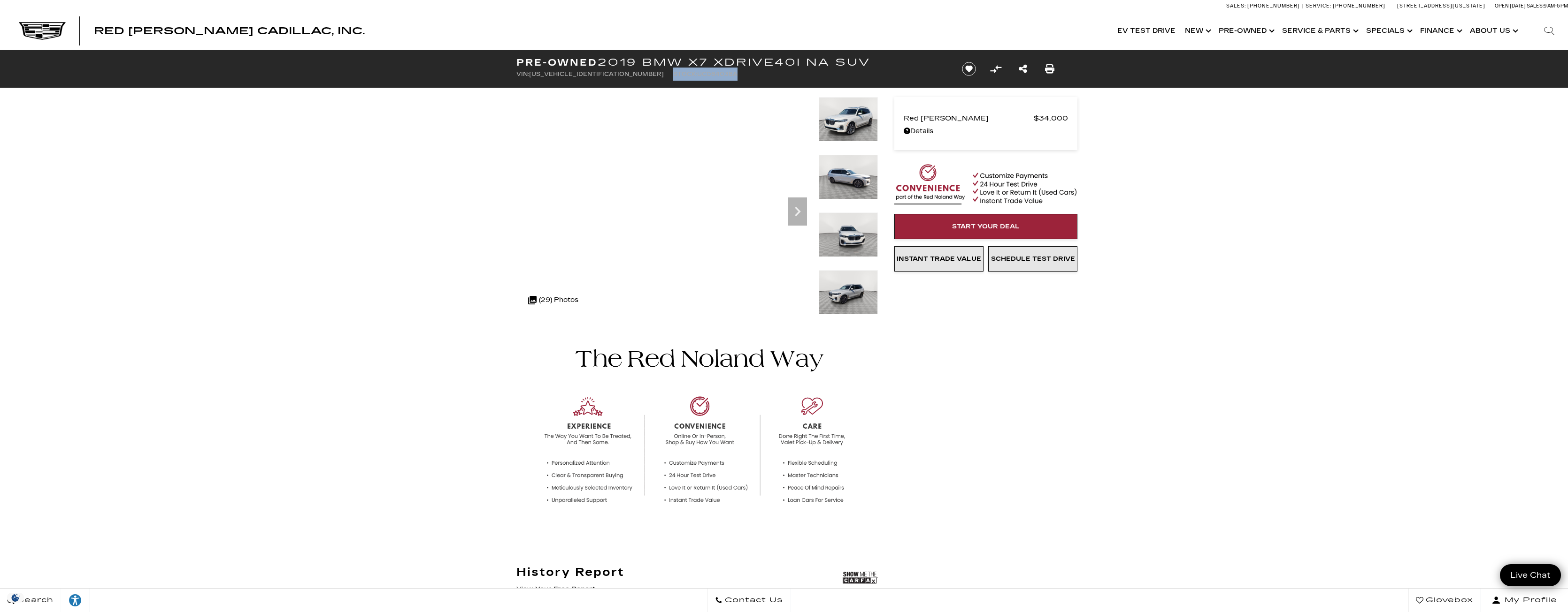
drag, startPoint x: 615, startPoint y: 73, endPoint x: 701, endPoint y: 74, distance: 86.0
click at [701, 74] on ul "VIN: 5UXCW2C55KL084038 Stock: UC084038A" at bounding box center [730, 74] width 430 height 13
copy li "Stock: UC084038A"
click at [37, 32] on img at bounding box center [42, 31] width 47 height 18
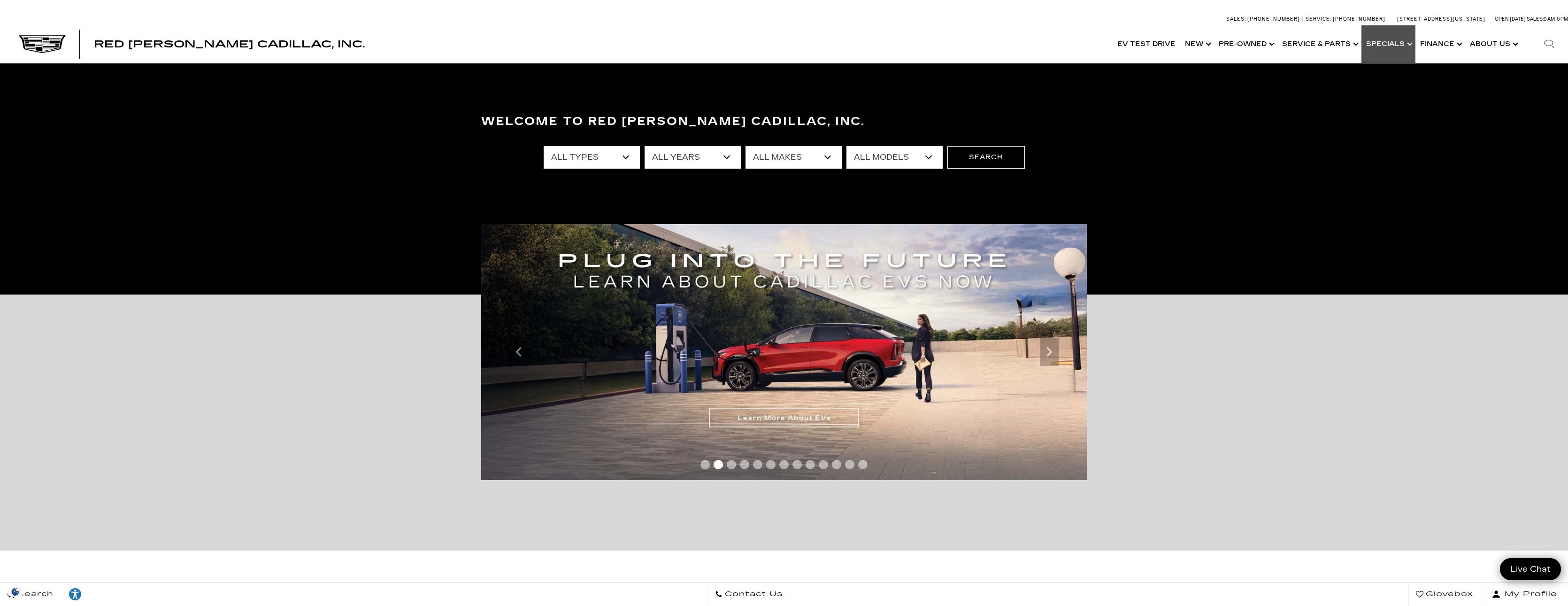
click at [1396, 45] on link "Show Specials" at bounding box center [1388, 44] width 54 height 37
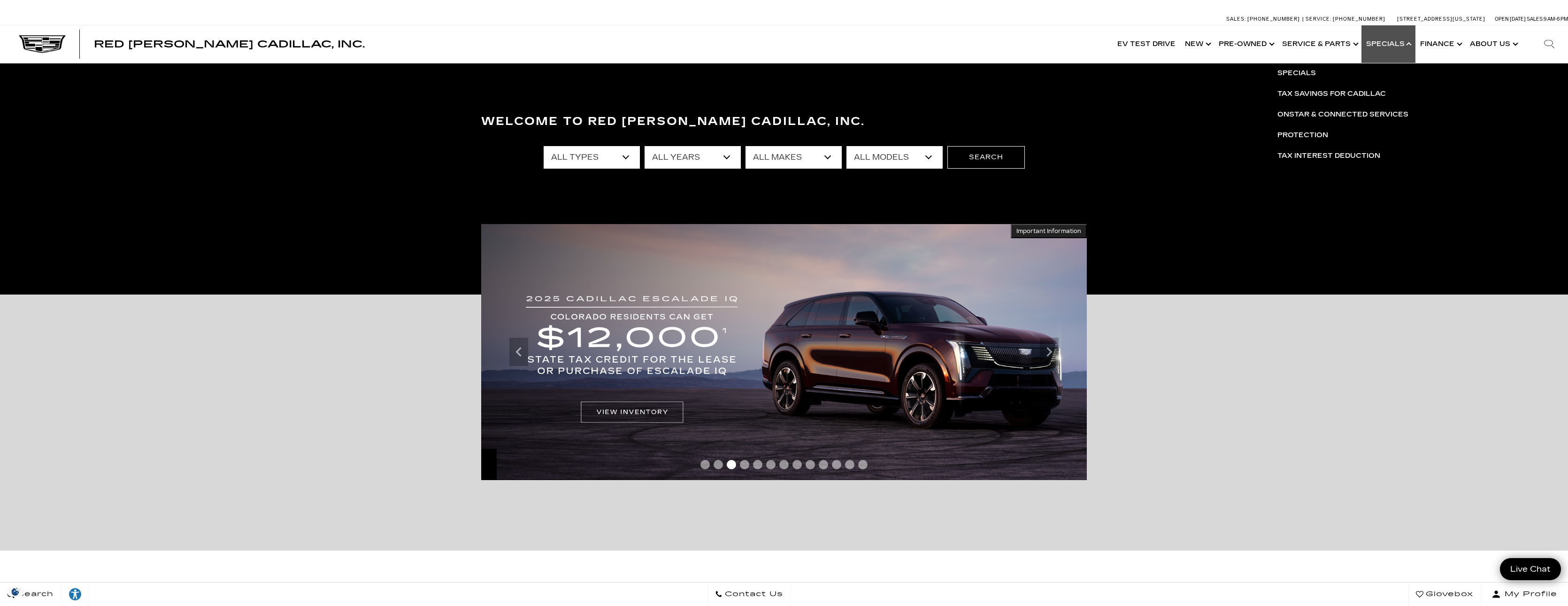
click at [1396, 45] on link "Show Specials" at bounding box center [1388, 44] width 54 height 37
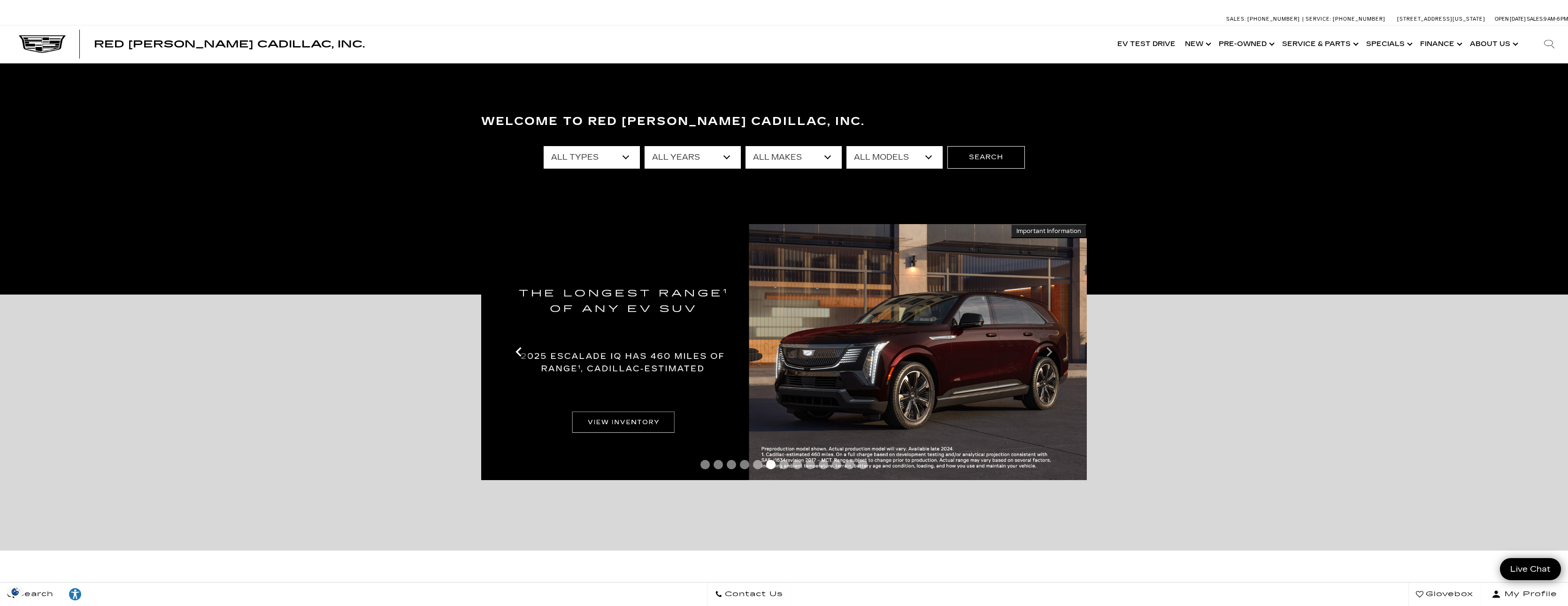
click at [521, 352] on icon "Previous" at bounding box center [519, 352] width 19 height 19
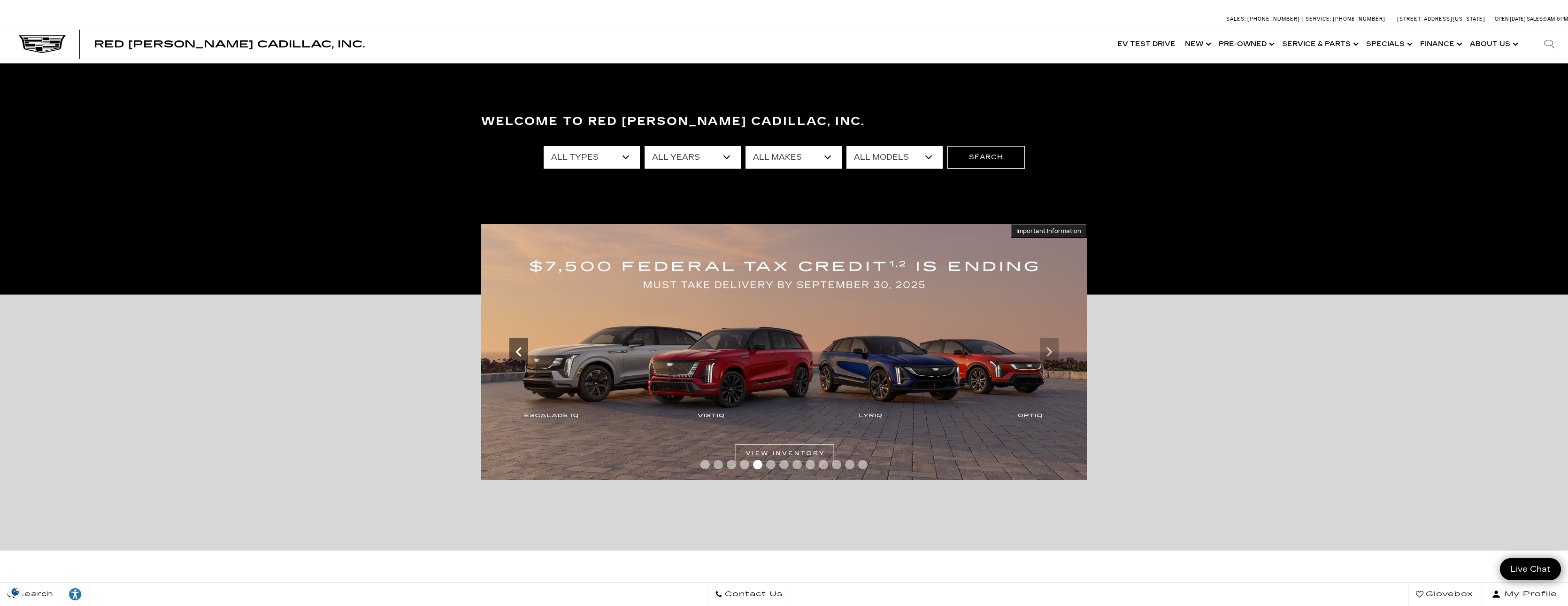
click at [521, 352] on icon "Previous" at bounding box center [519, 352] width 19 height 19
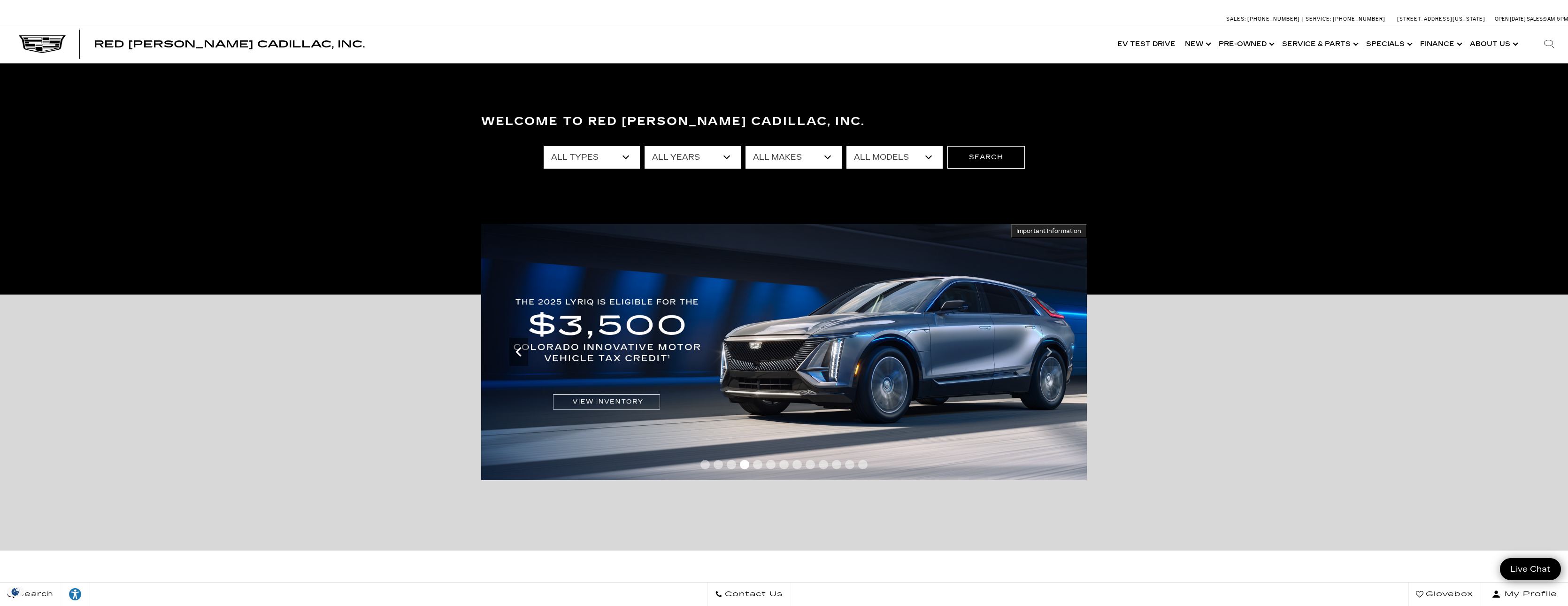
click at [521, 352] on icon "Previous" at bounding box center [519, 352] width 19 height 19
